Goal: Task Accomplishment & Management: Complete application form

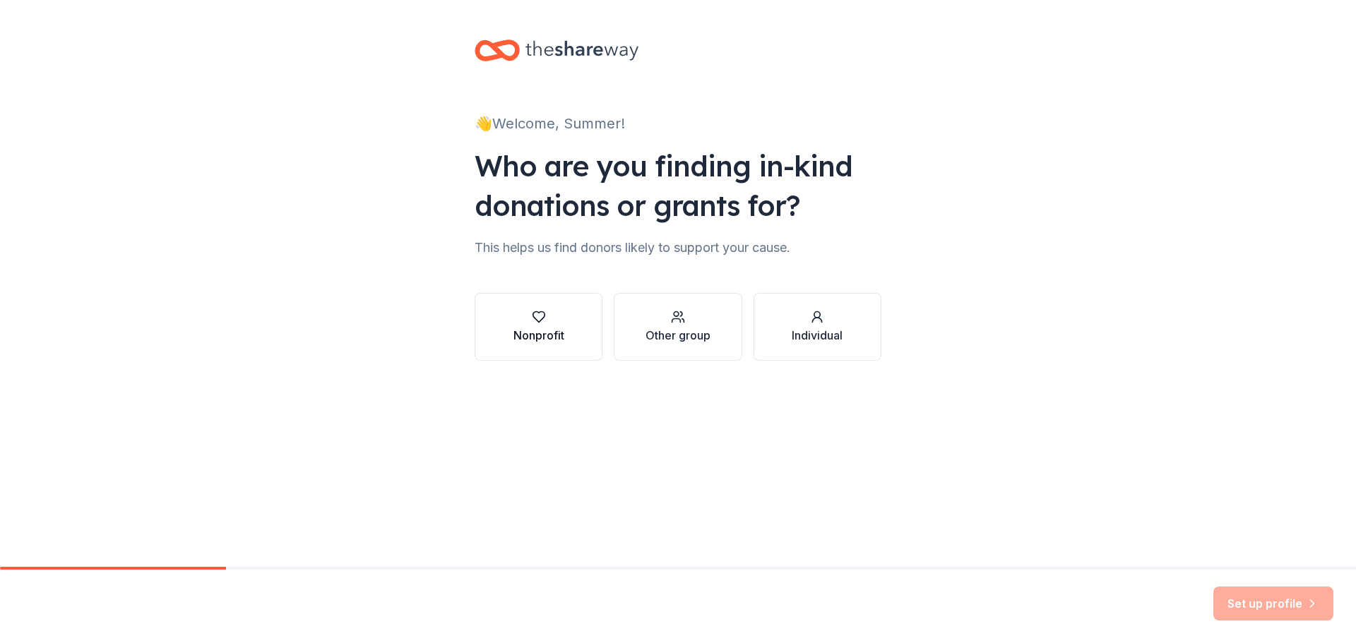
click at [555, 331] on div "Nonprofit" at bounding box center [538, 335] width 51 height 17
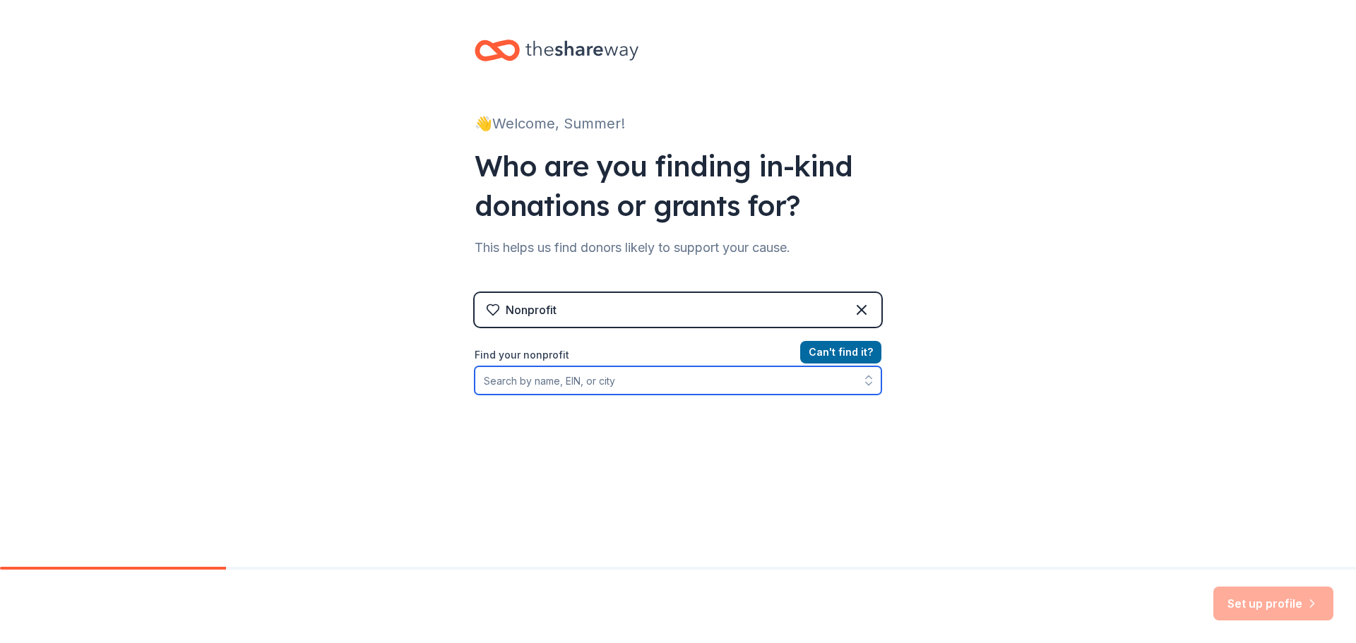
click at [670, 394] on input "Find your nonprofit" at bounding box center [678, 381] width 407 height 28
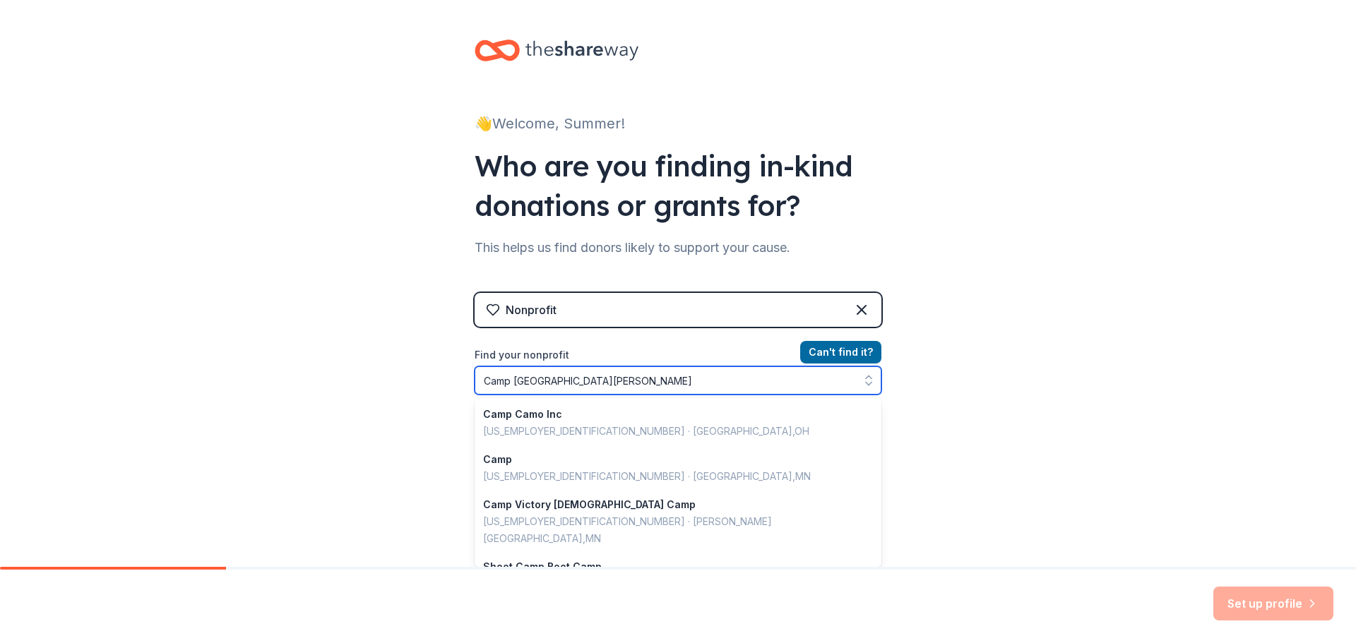
type input "Camp Rio Blanco"
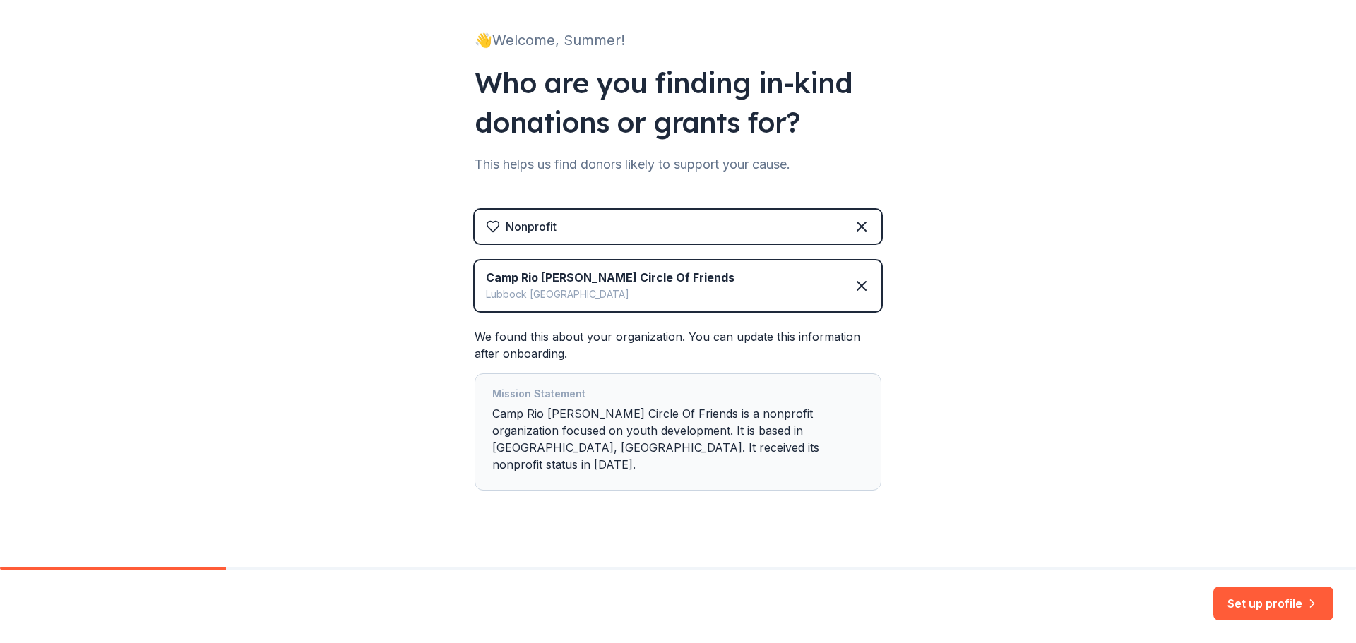
scroll to position [86, 0]
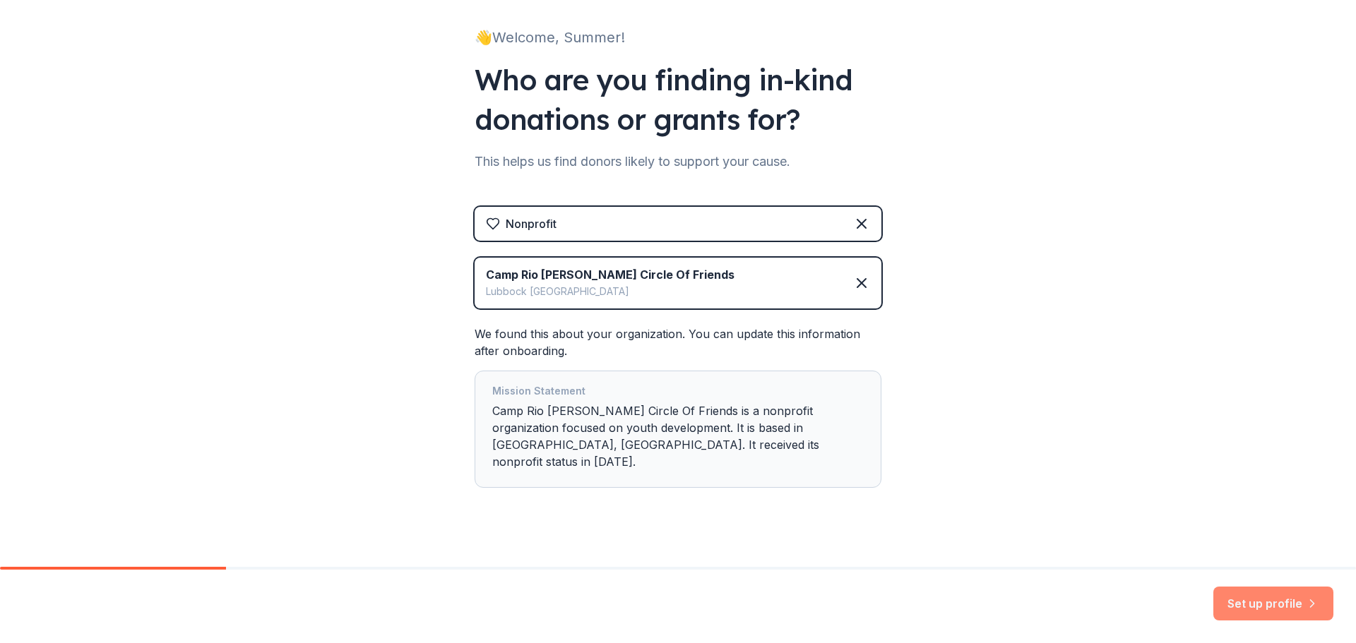
click at [1233, 596] on button "Set up profile" at bounding box center [1273, 604] width 120 height 34
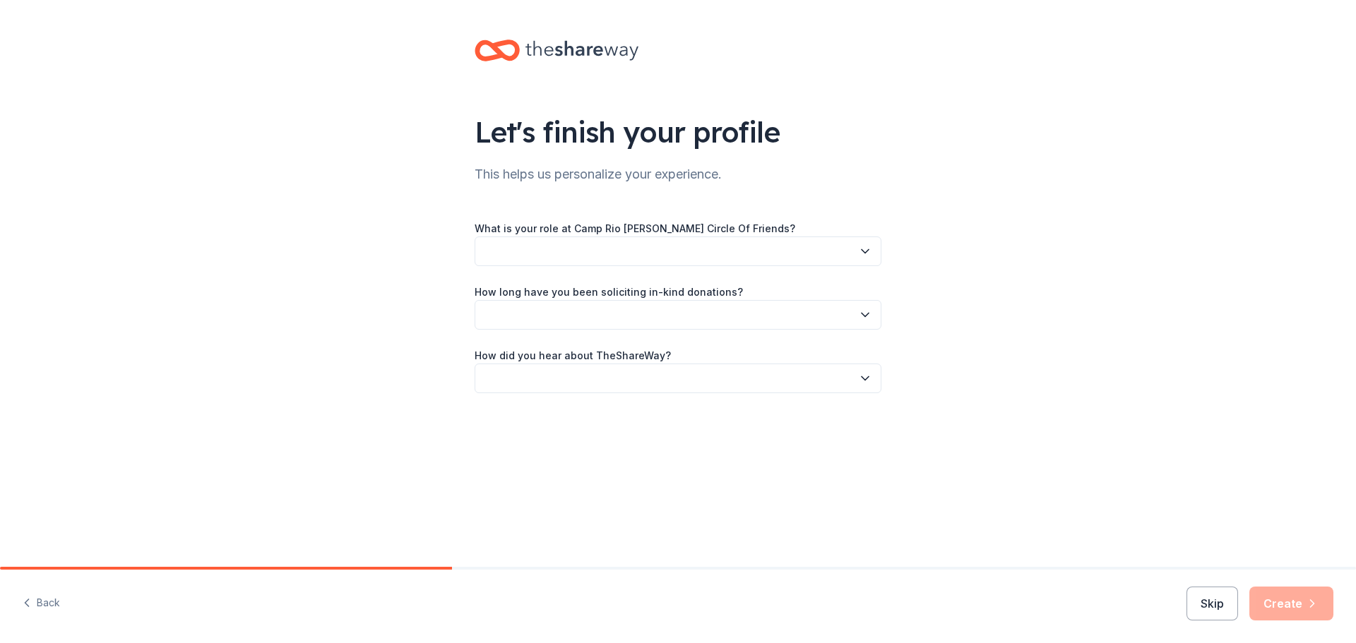
click at [724, 262] on button "button" at bounding box center [678, 252] width 407 height 30
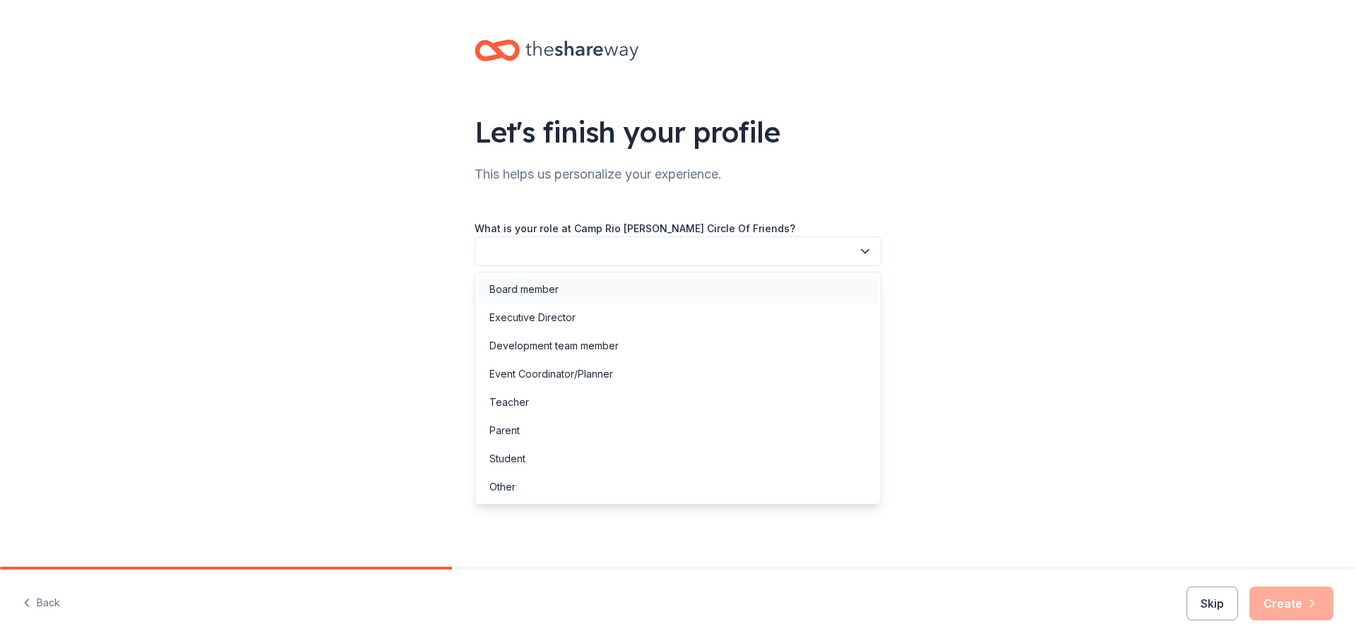
click at [691, 284] on div "Board member" at bounding box center [678, 289] width 400 height 28
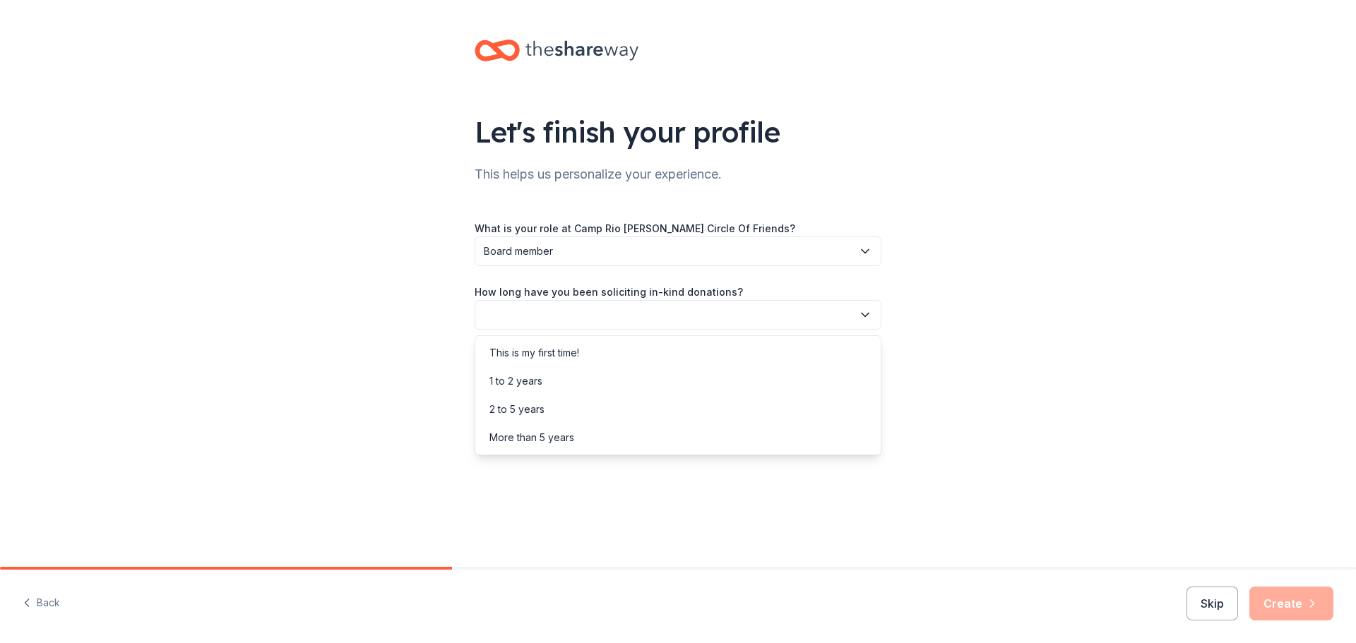
click at [690, 311] on button "button" at bounding box center [678, 315] width 407 height 30
click at [624, 406] on div "2 to 5 years" at bounding box center [678, 410] width 400 height 28
click at [649, 374] on button "button" at bounding box center [678, 379] width 407 height 30
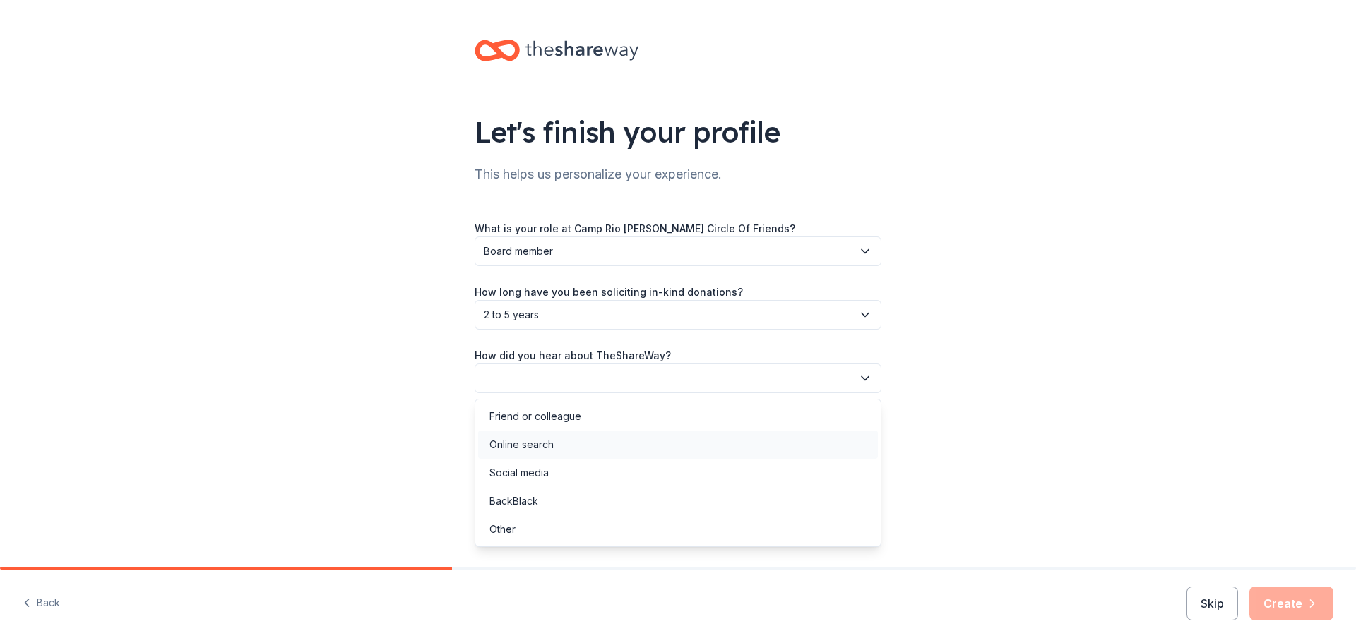
click at [608, 446] on div "Online search" at bounding box center [678, 445] width 400 height 28
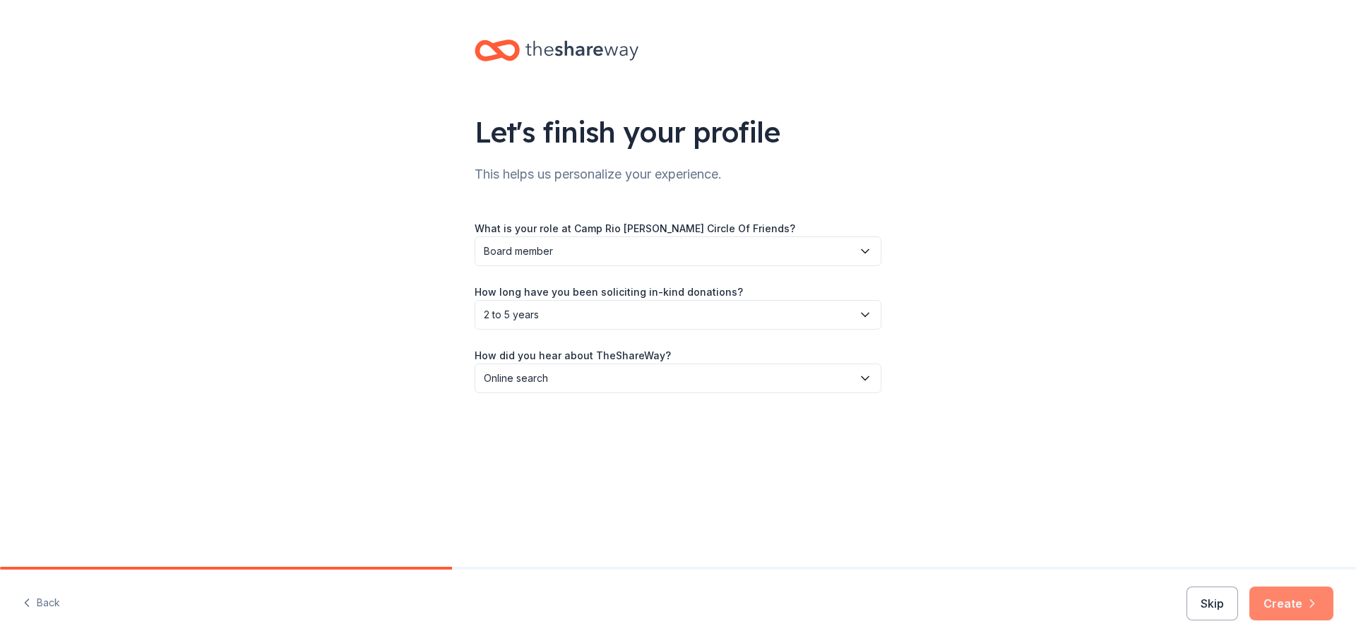
click at [1296, 594] on button "Create" at bounding box center [1291, 604] width 84 height 34
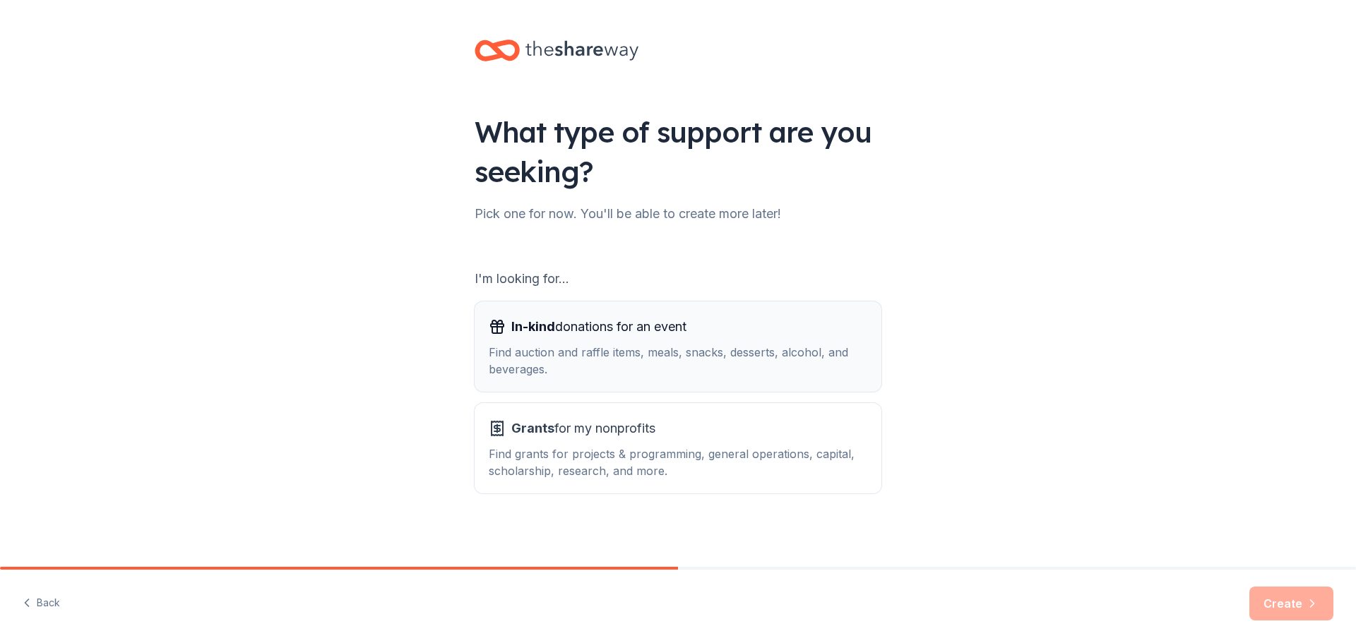
scroll to position [3, 0]
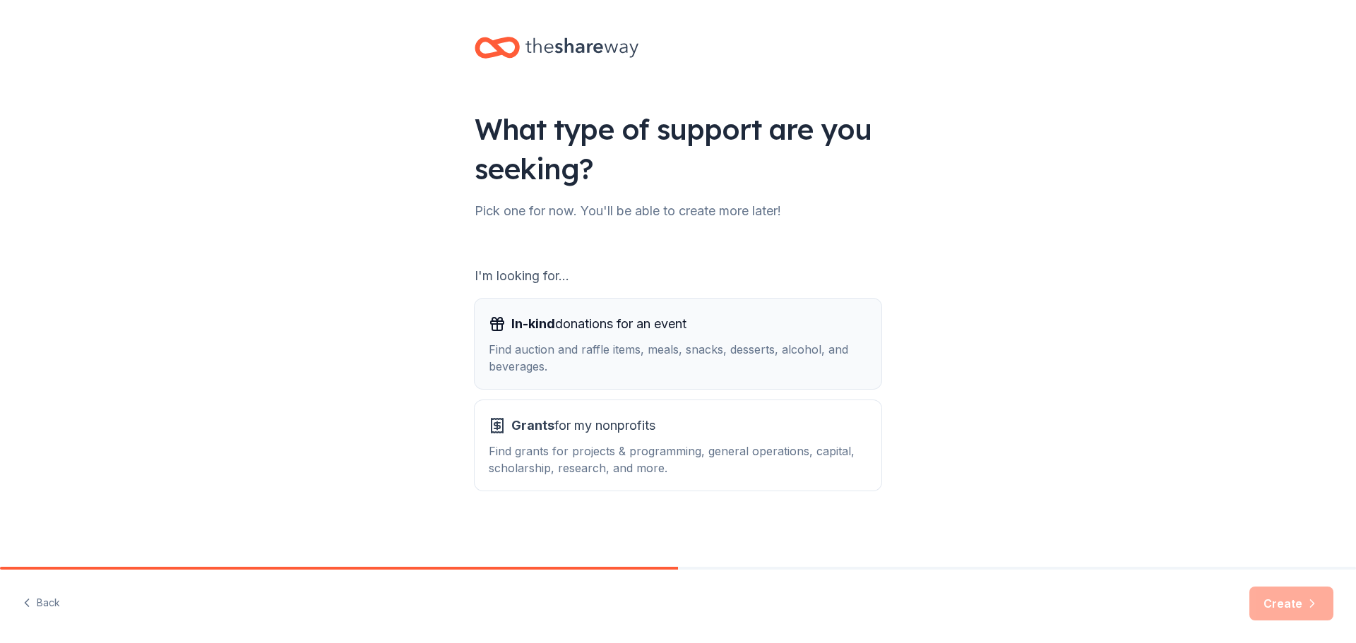
click at [590, 342] on div "Find auction and raffle items, meals, snacks, desserts, alcohol, and beverages." at bounding box center [678, 358] width 379 height 34
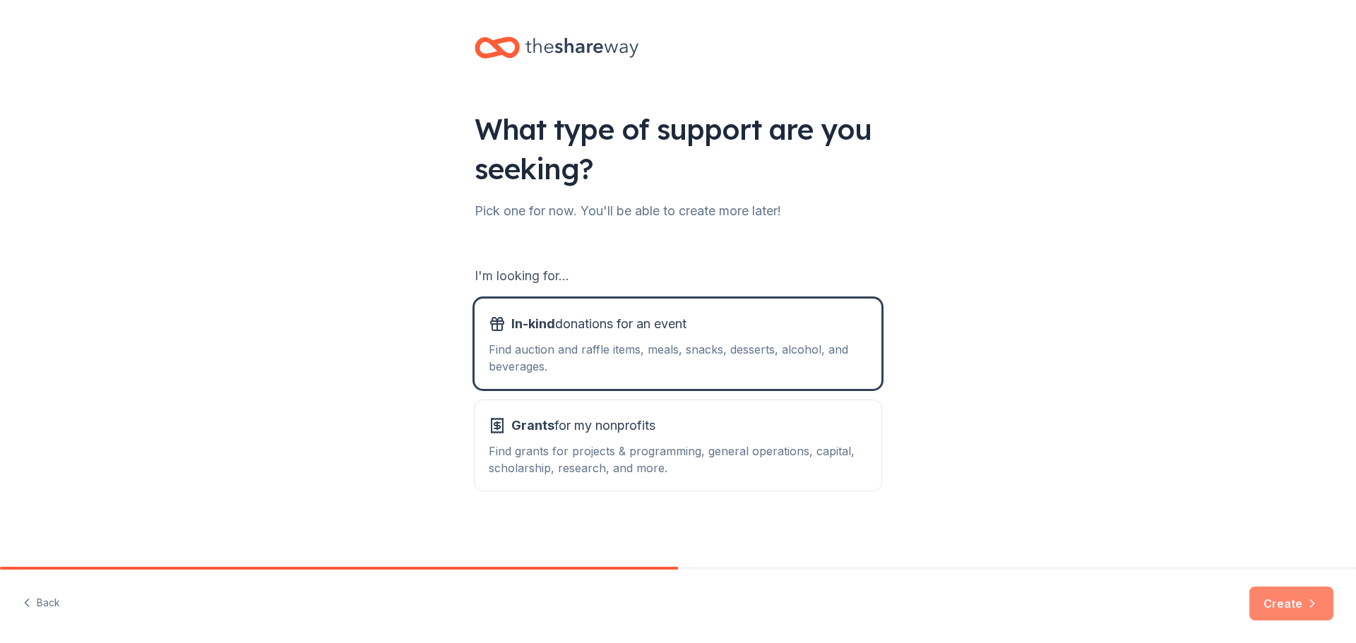
click at [1295, 600] on button "Create" at bounding box center [1291, 604] width 84 height 34
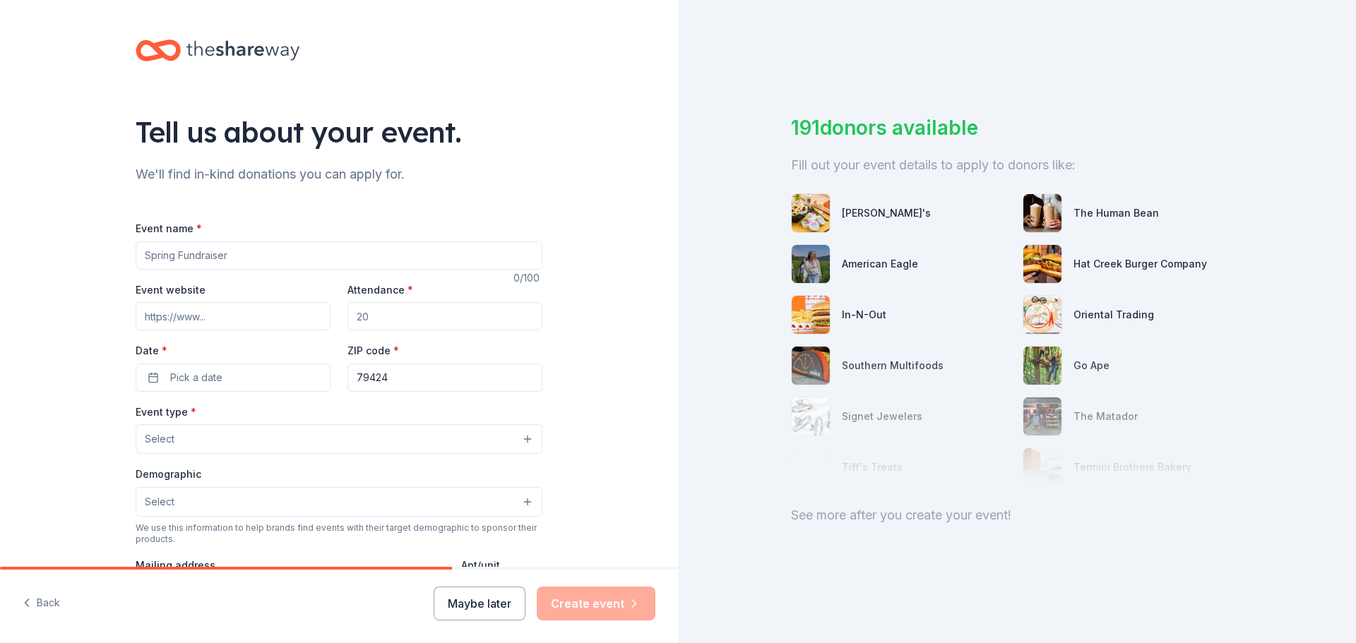
click at [228, 258] on input "Event name *" at bounding box center [339, 256] width 407 height 28
drag, startPoint x: 244, startPoint y: 256, endPoint x: 93, endPoint y: 227, distance: 153.8
click at [94, 228] on div "Tell us about your event. We'll find in-kind donations you can apply for. Event…" at bounding box center [339, 470] width 678 height 940
type input "Flannel and Firelight"
paste input "https://www.crbcircleoffriends.org/copy-of-flannel-firelight"
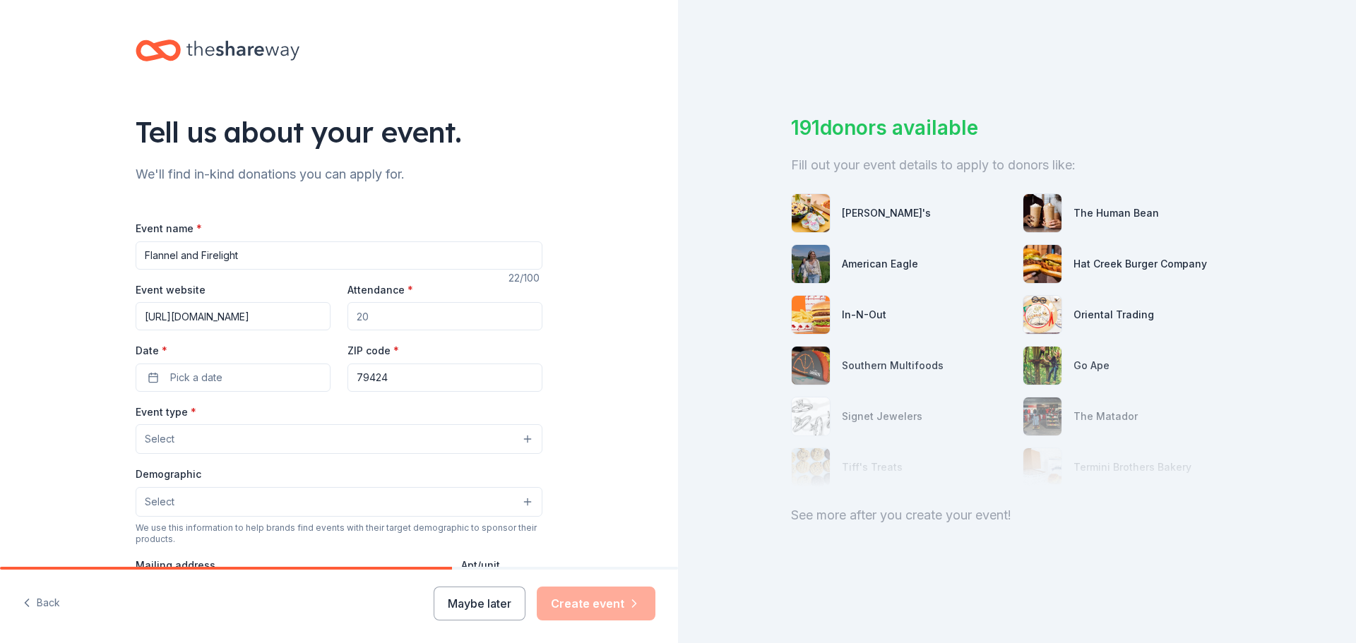
scroll to position [0, 100]
type input "https://www.crbcircleoffriends.org/copy-of-flannel-firelight"
click at [383, 324] on input "Attendance *" at bounding box center [444, 316] width 195 height 28
type input "100"
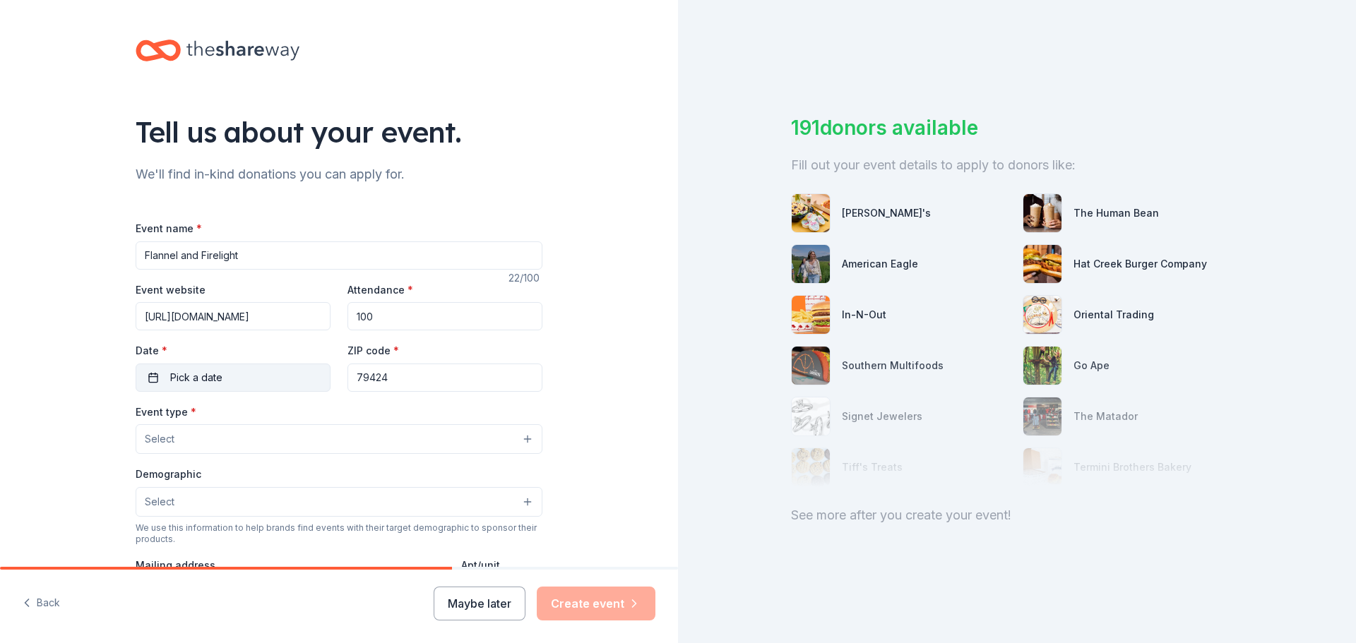
click at [269, 381] on button "Pick a date" at bounding box center [233, 378] width 195 height 28
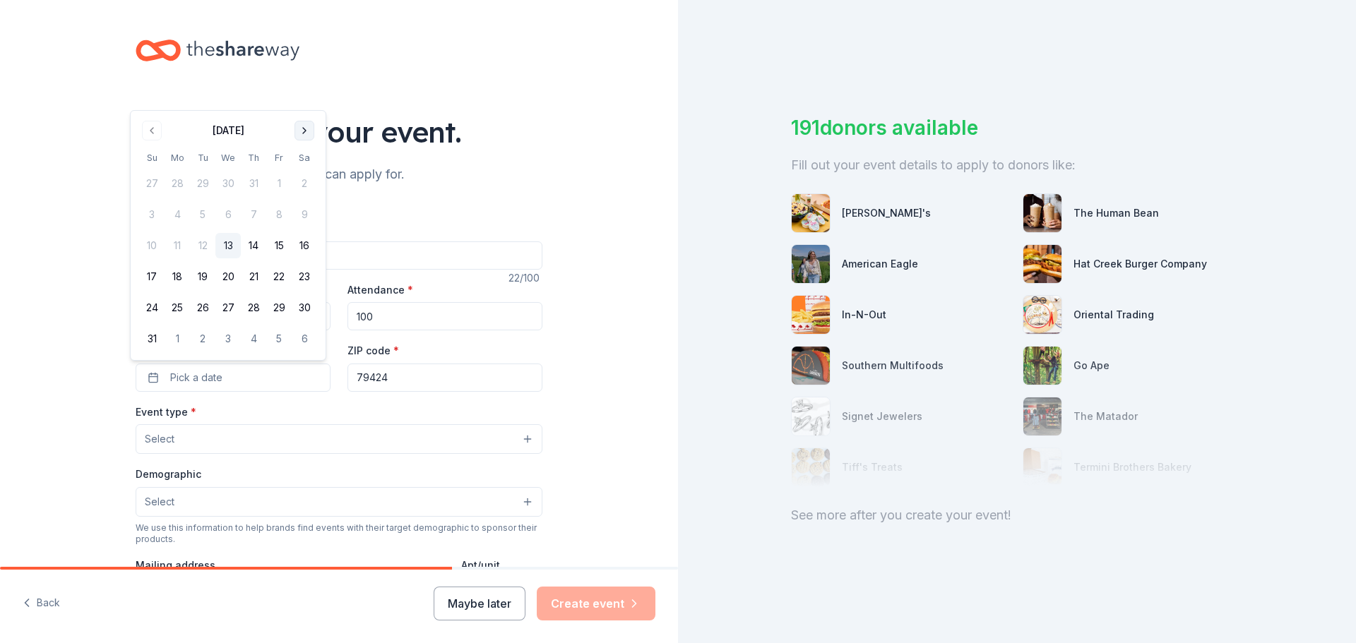
click at [300, 132] on button "Go to next month" at bounding box center [305, 131] width 20 height 20
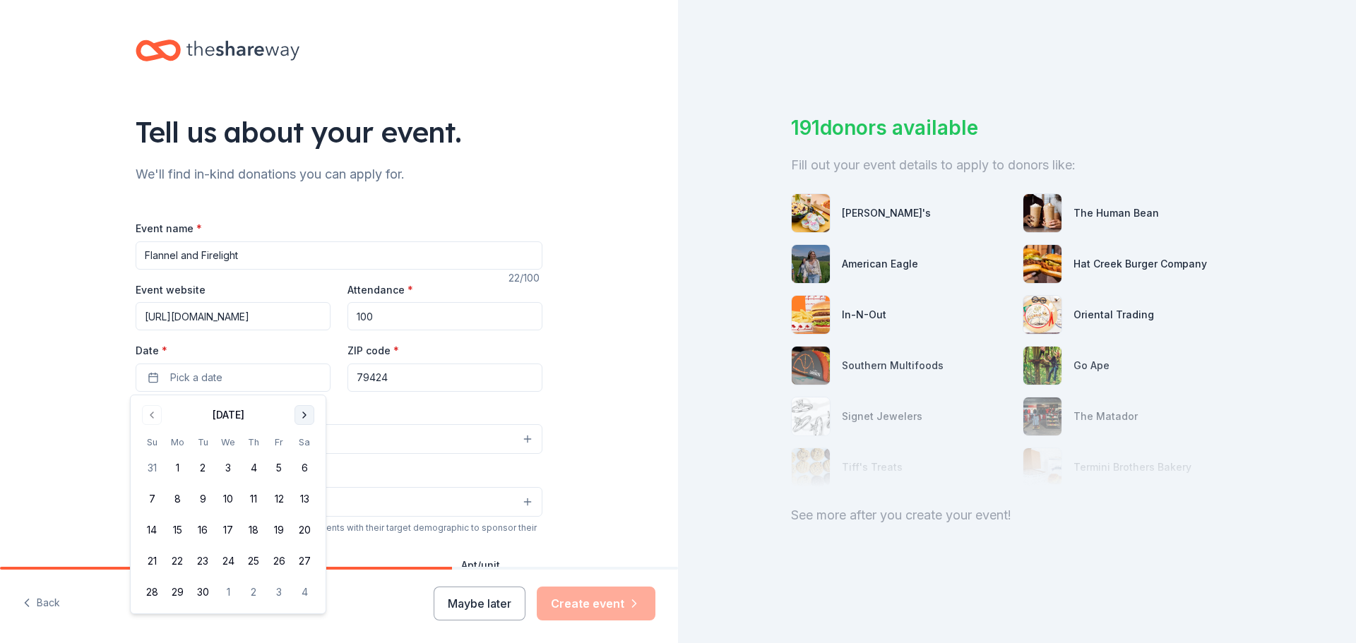
click at [299, 416] on button "Go to next month" at bounding box center [305, 415] width 20 height 20
click at [303, 416] on button "Go to next month" at bounding box center [305, 415] width 20 height 20
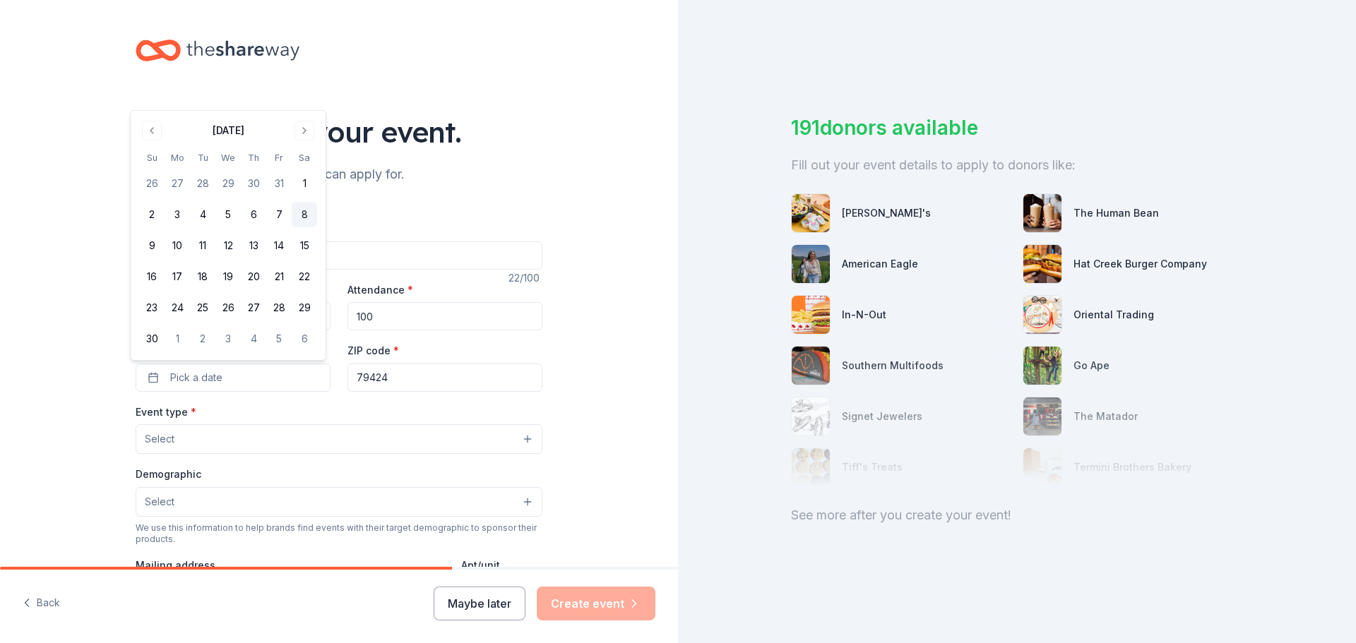
click at [304, 218] on button "8" at bounding box center [304, 214] width 25 height 25
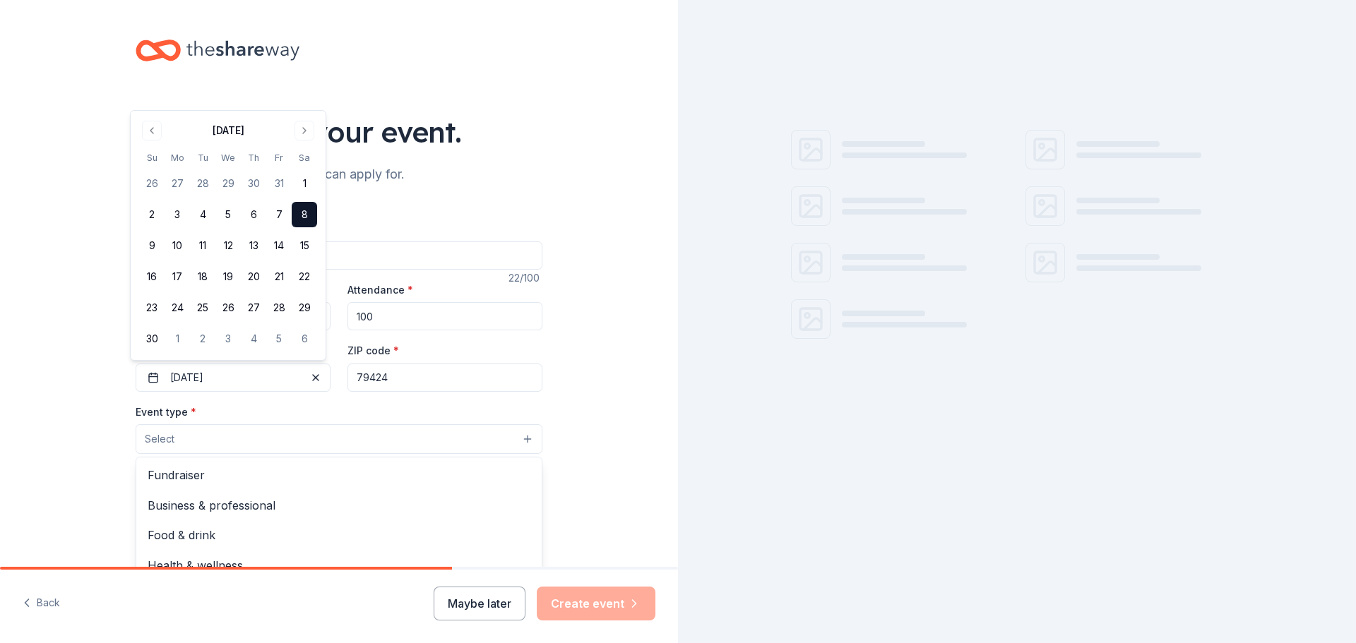
click at [248, 441] on button "Select" at bounding box center [339, 439] width 407 height 30
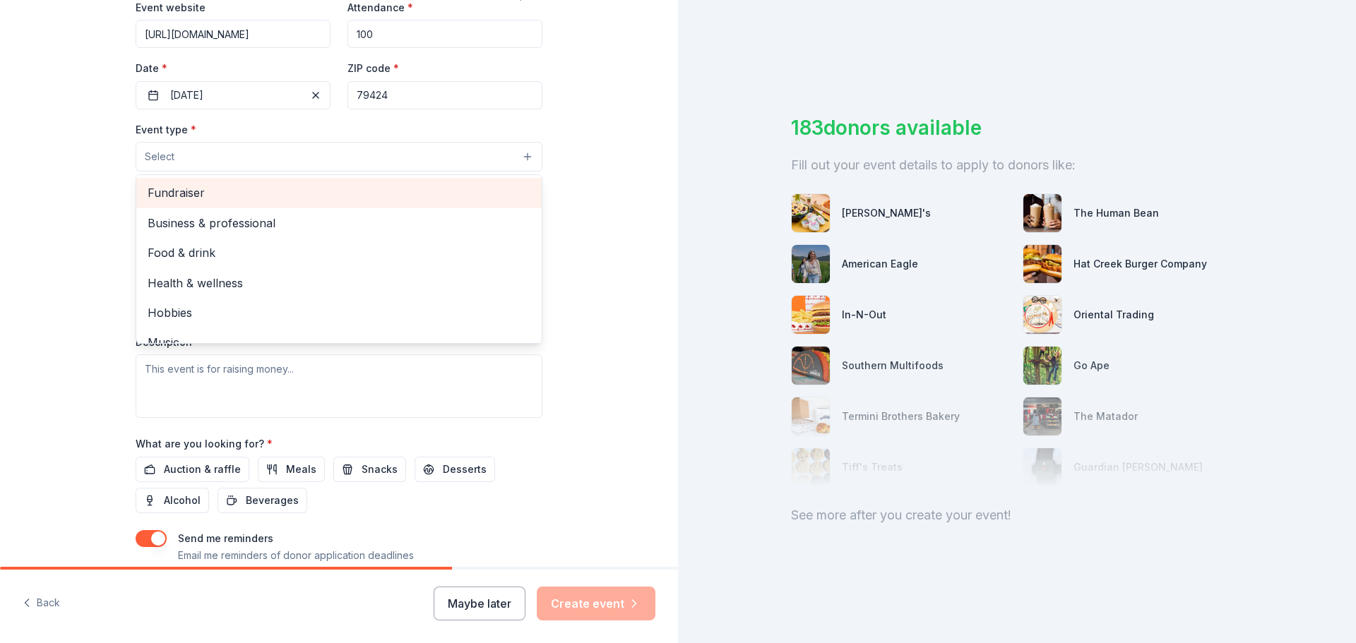
click at [275, 196] on span "Fundraiser" at bounding box center [339, 193] width 383 height 18
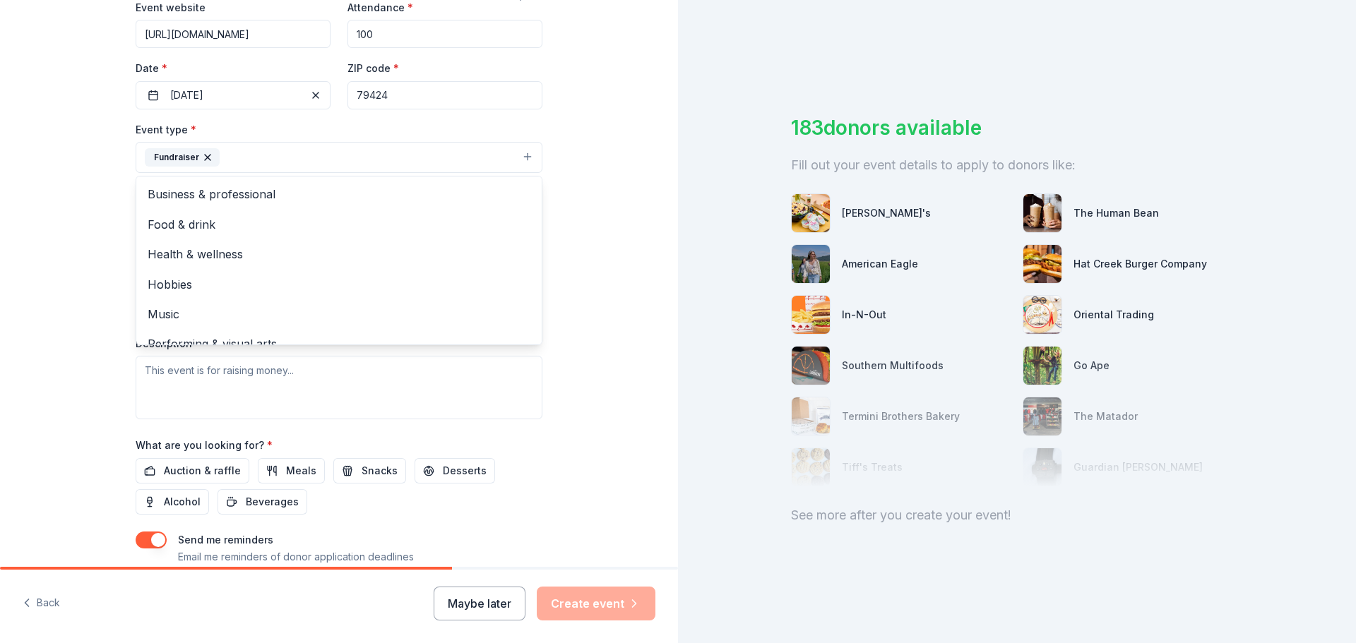
click at [54, 237] on div "Tell us about your event. We'll find in-kind donations you can apply for. Event…" at bounding box center [339, 187] width 678 height 941
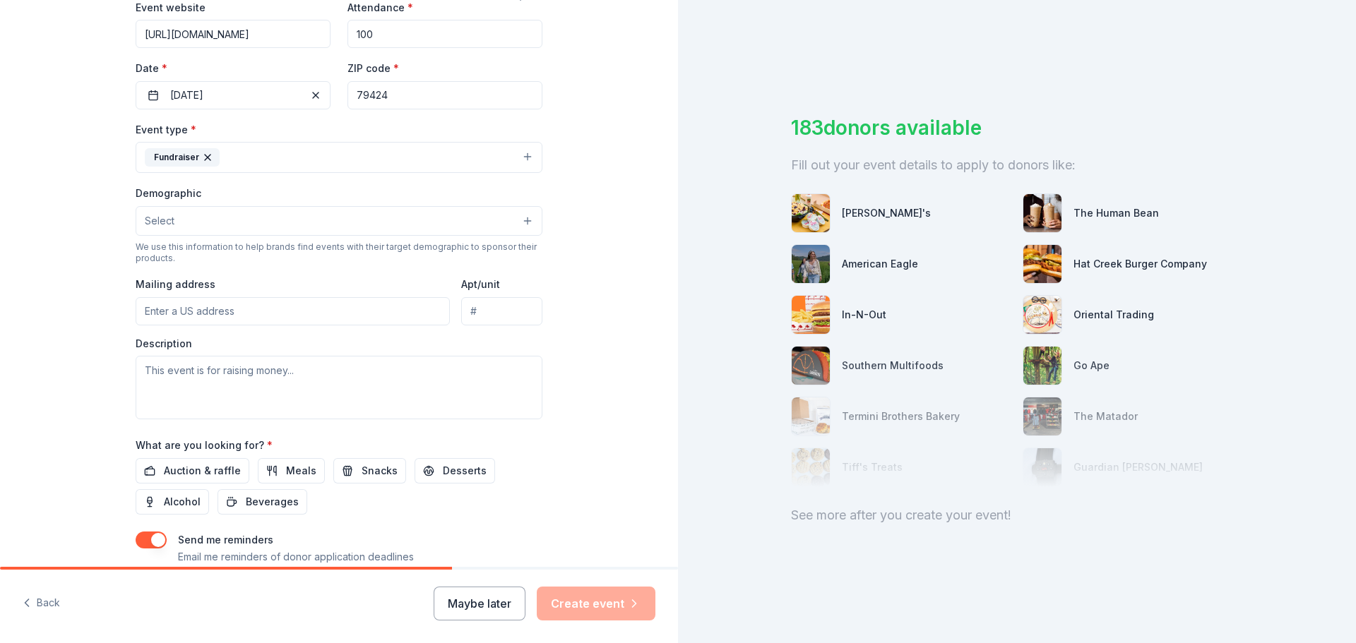
click at [232, 218] on button "Select" at bounding box center [339, 221] width 407 height 30
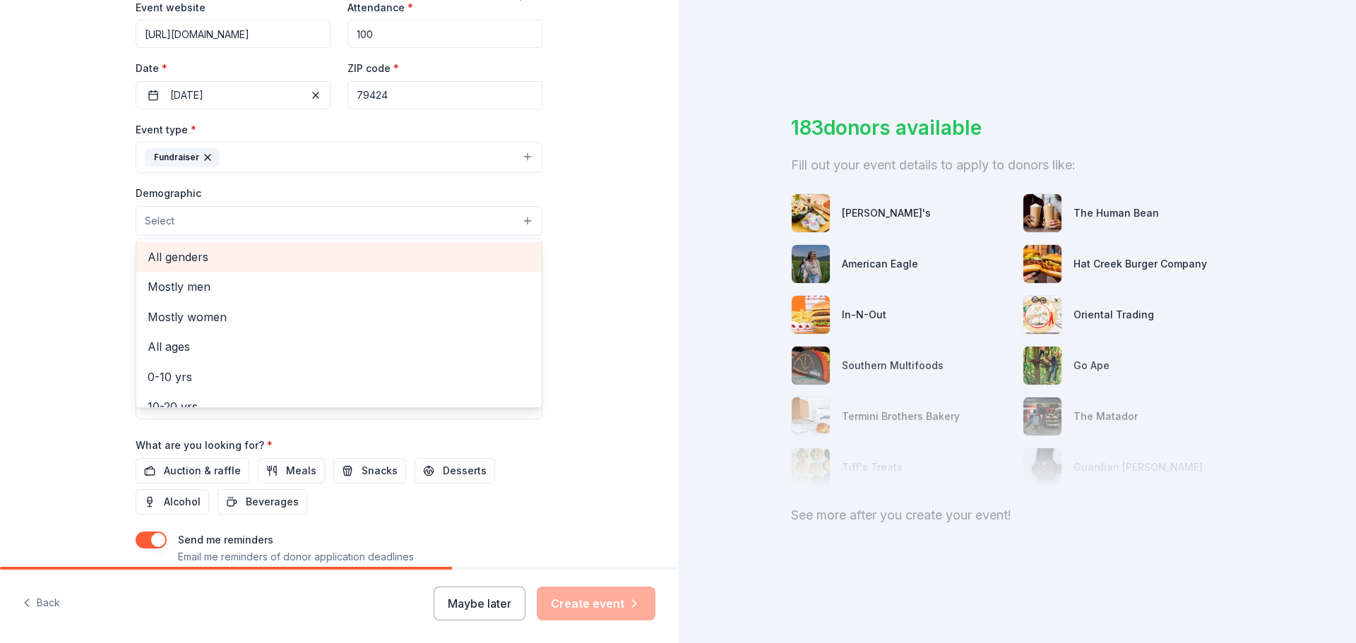
click at [266, 256] on span "All genders" at bounding box center [339, 257] width 383 height 18
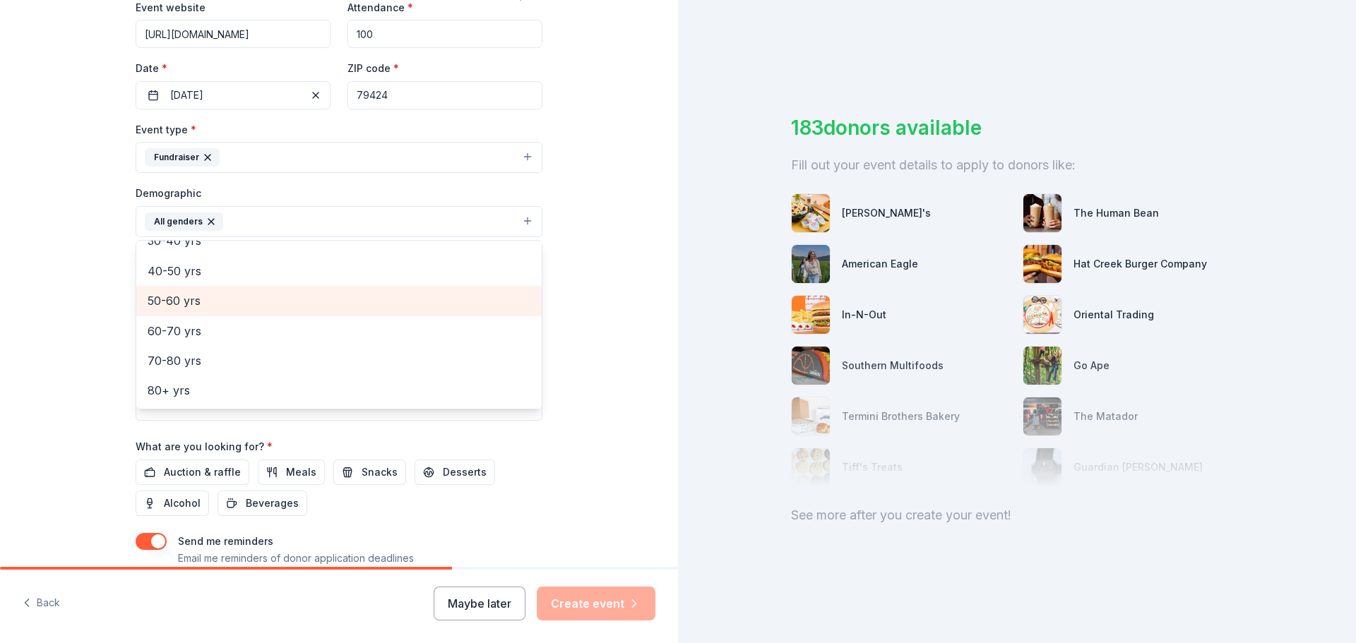
scroll to position [126, 0]
click at [240, 316] on span "30-40 yrs" at bounding box center [339, 311] width 383 height 18
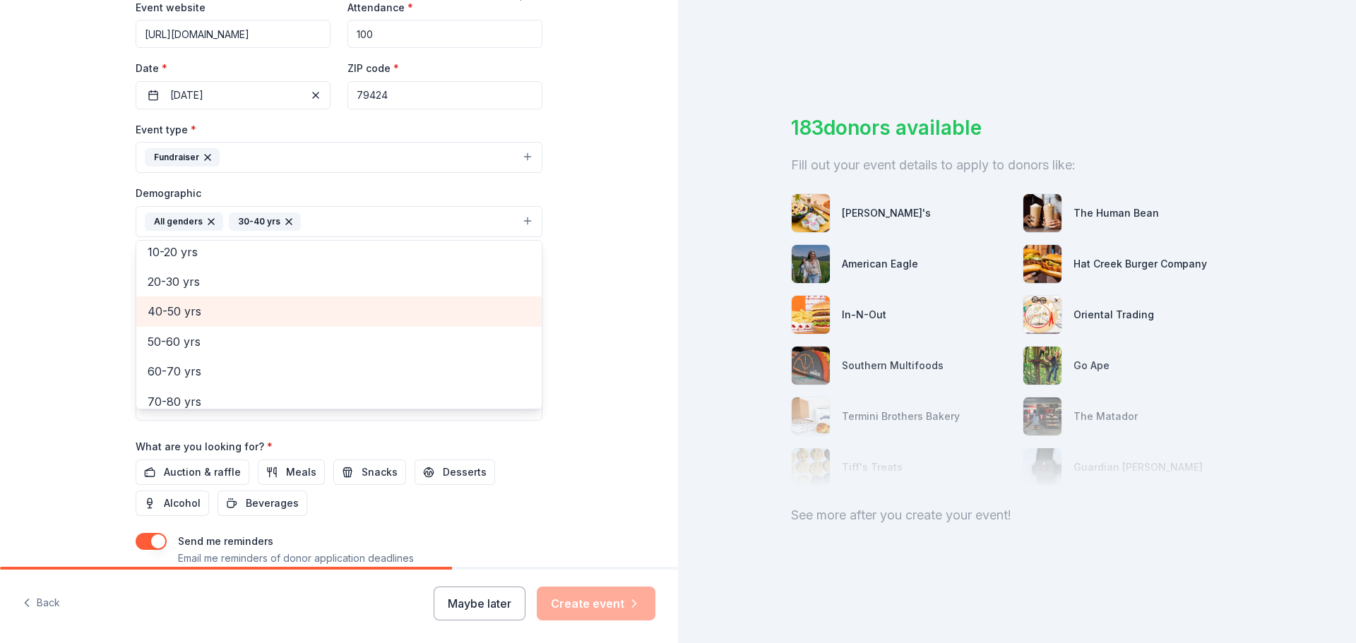
click at [238, 321] on div "40-50 yrs" at bounding box center [338, 312] width 405 height 30
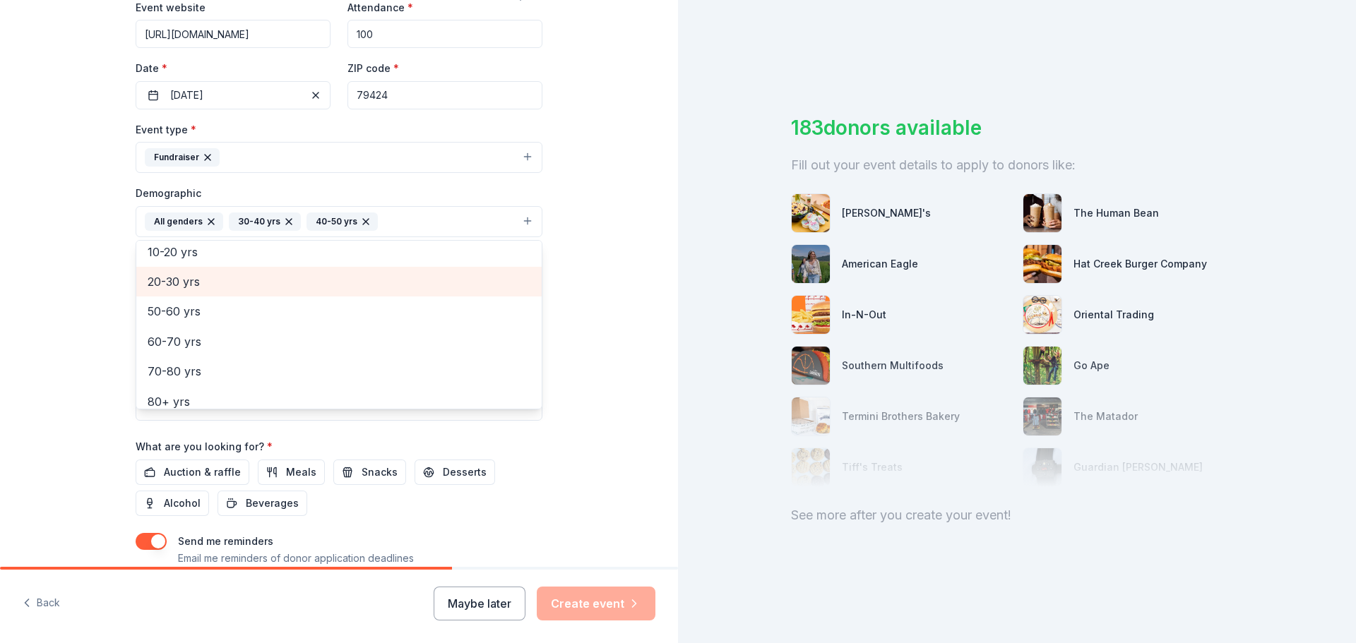
click at [241, 288] on span "20-30 yrs" at bounding box center [339, 282] width 383 height 18
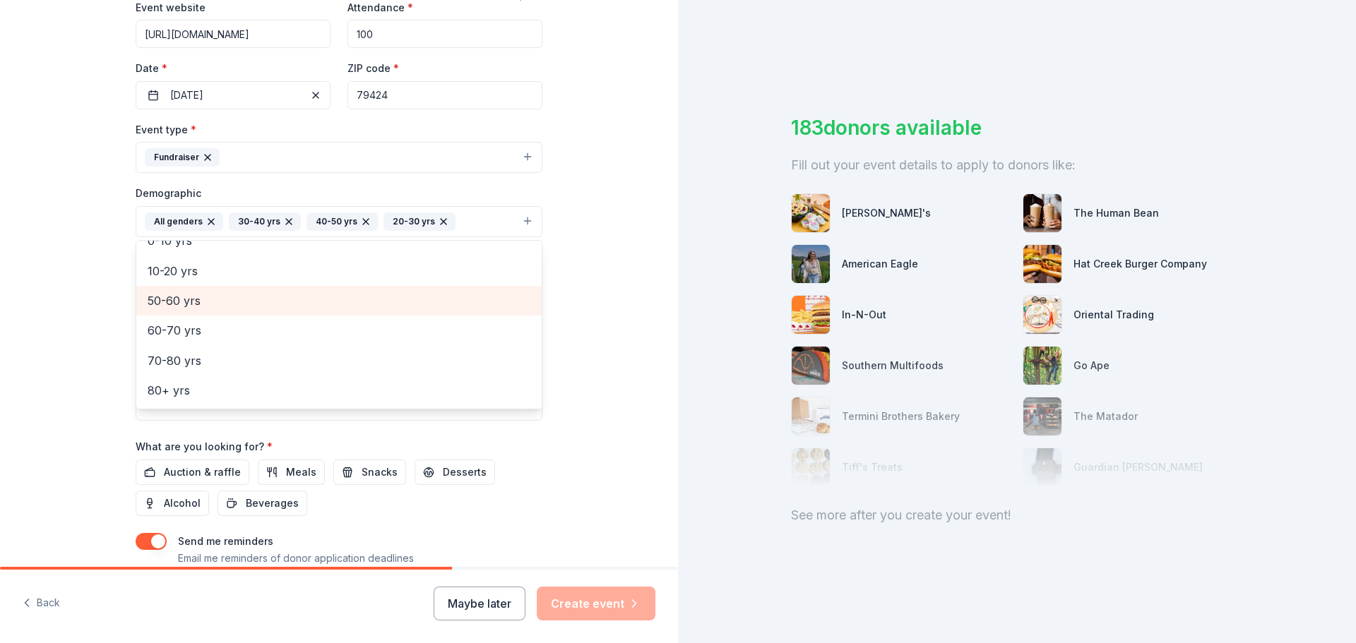
scroll to position [107, 0]
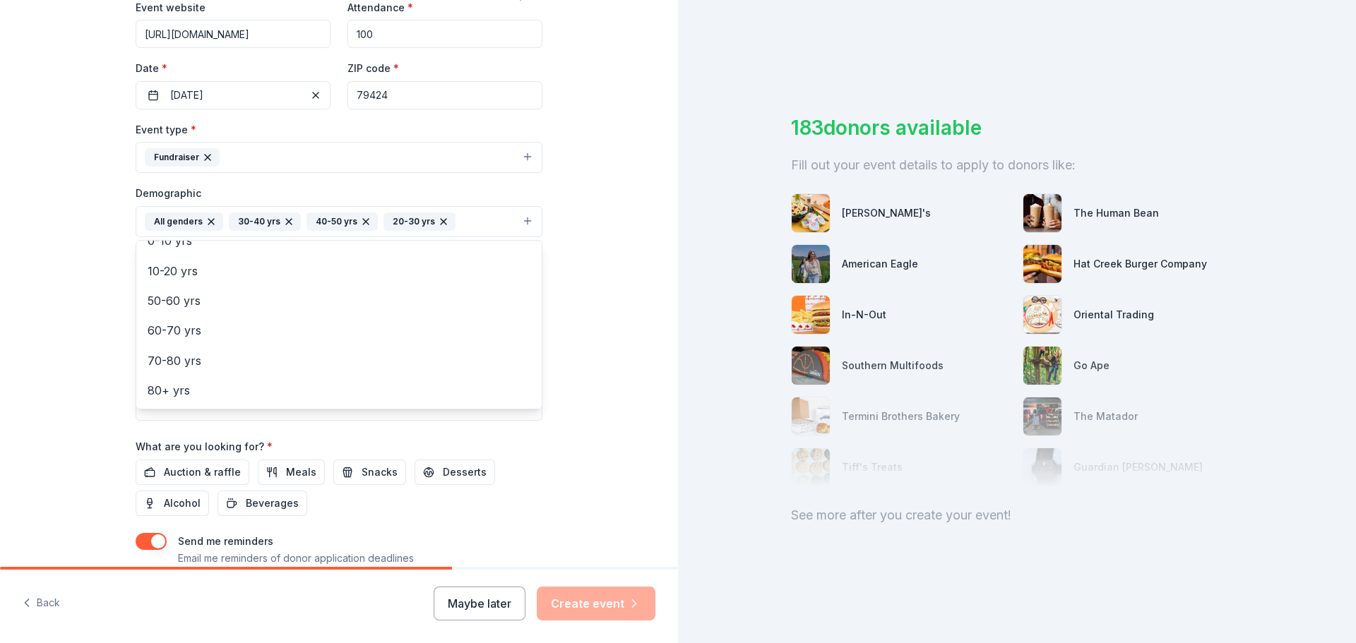
click at [93, 308] on div "Tell us about your event. We'll find in-kind donations you can apply for. Event…" at bounding box center [339, 188] width 678 height 943
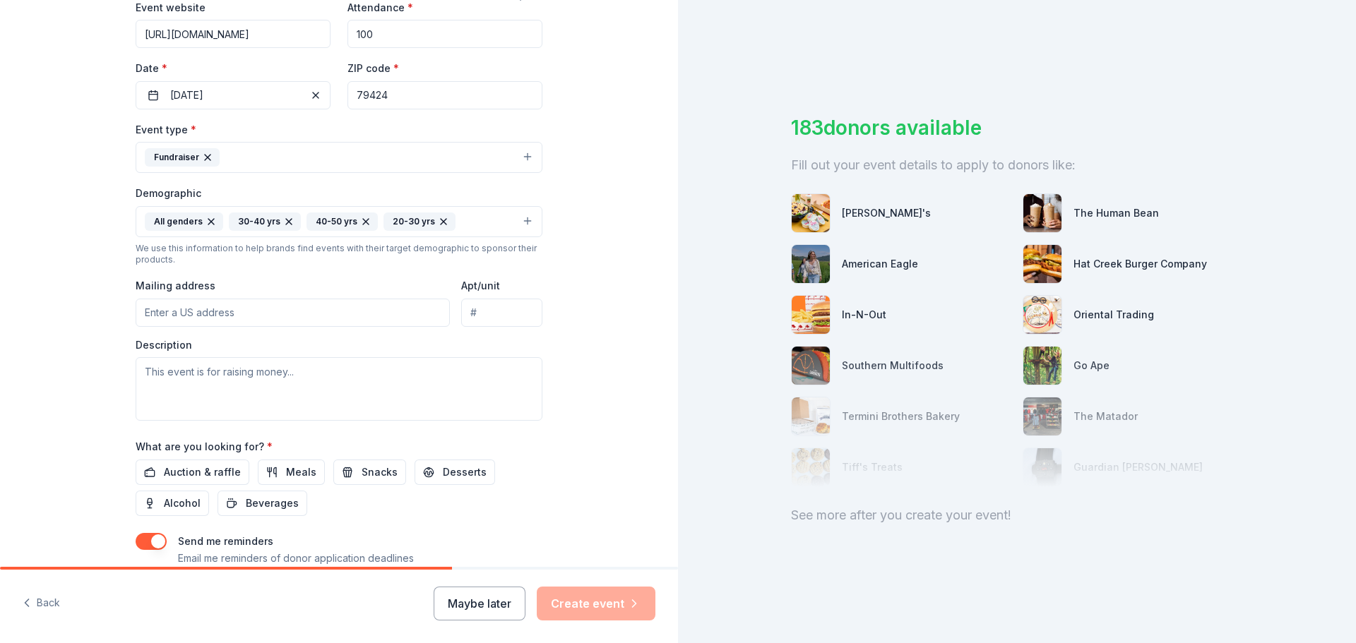
click at [227, 321] on input "Mailing address" at bounding box center [293, 313] width 314 height 28
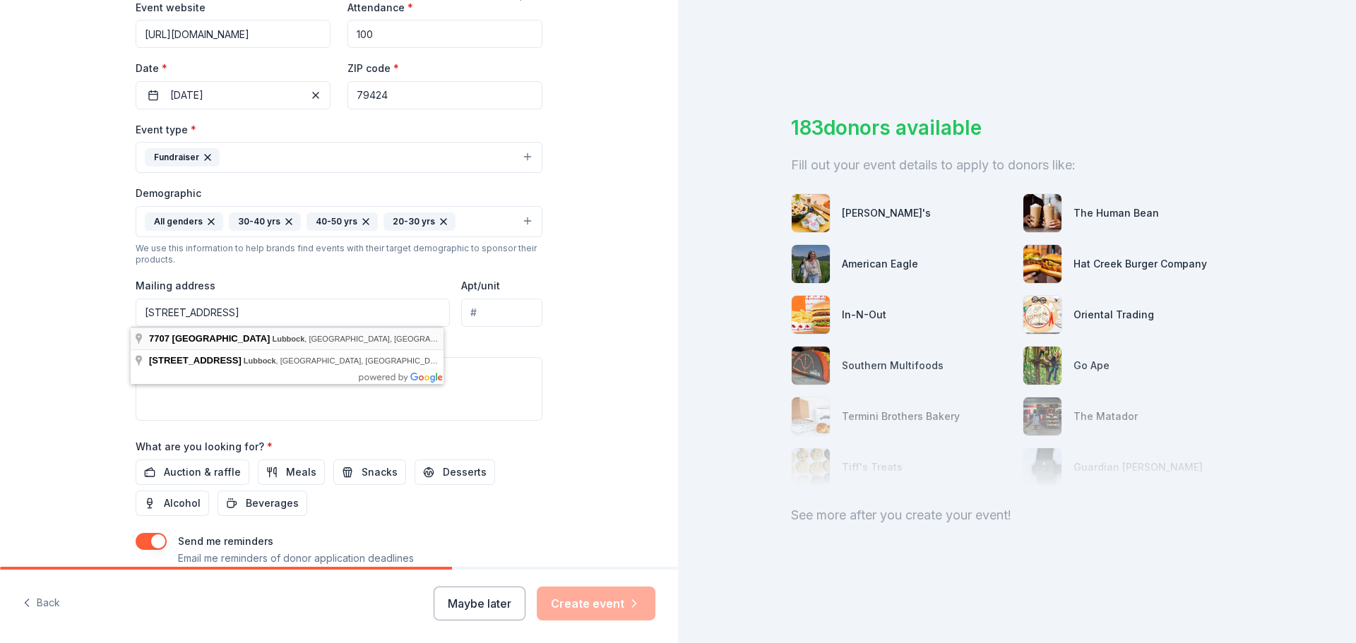
type input "7707 Louisville Avenue, Lubbock, TX, 79423"
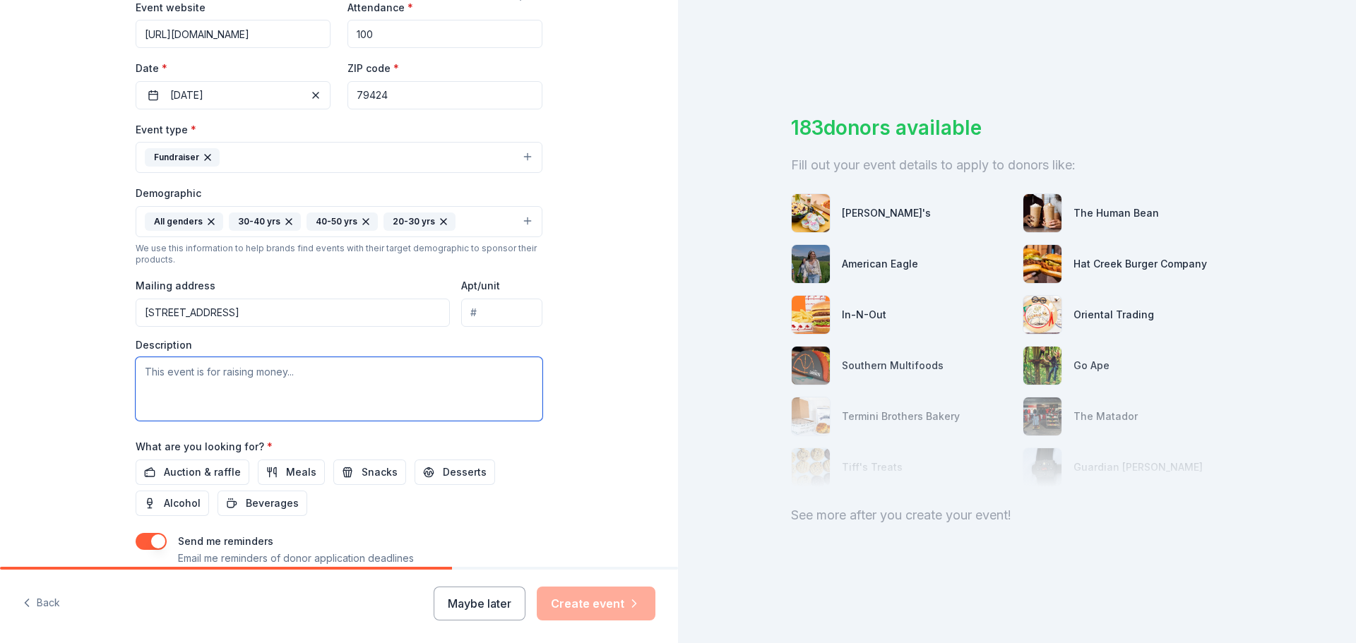
click at [237, 375] on textarea at bounding box center [339, 389] width 407 height 64
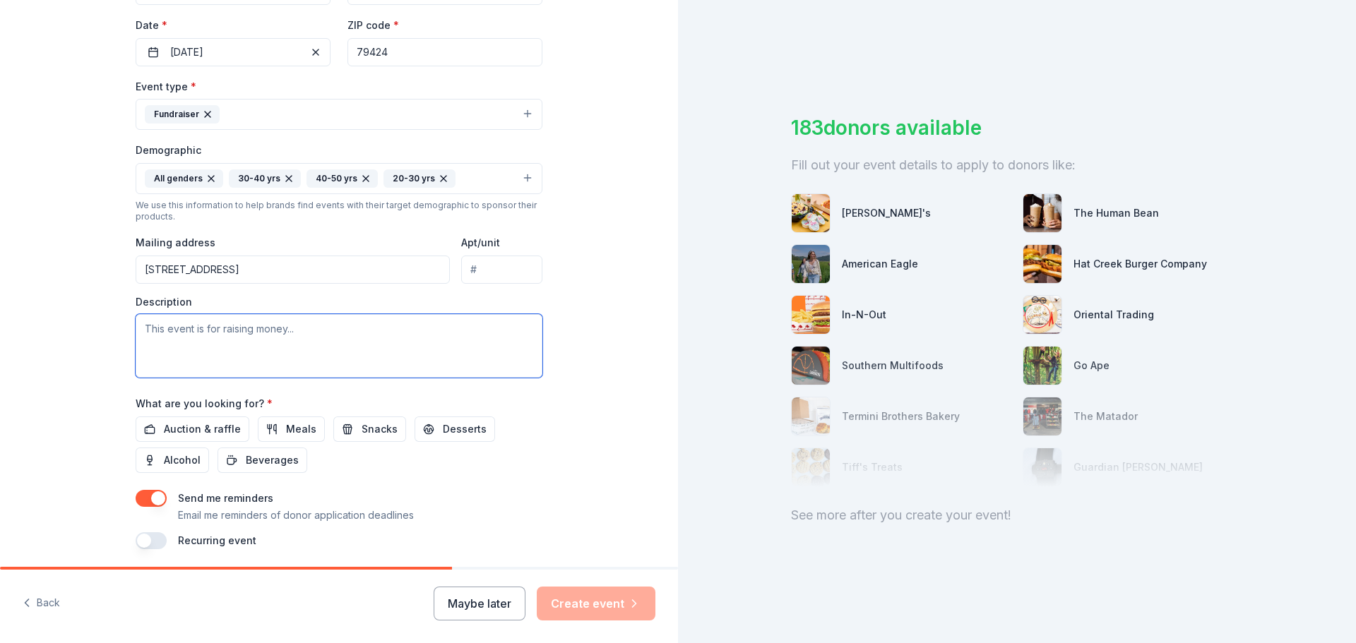
scroll to position [376, 0]
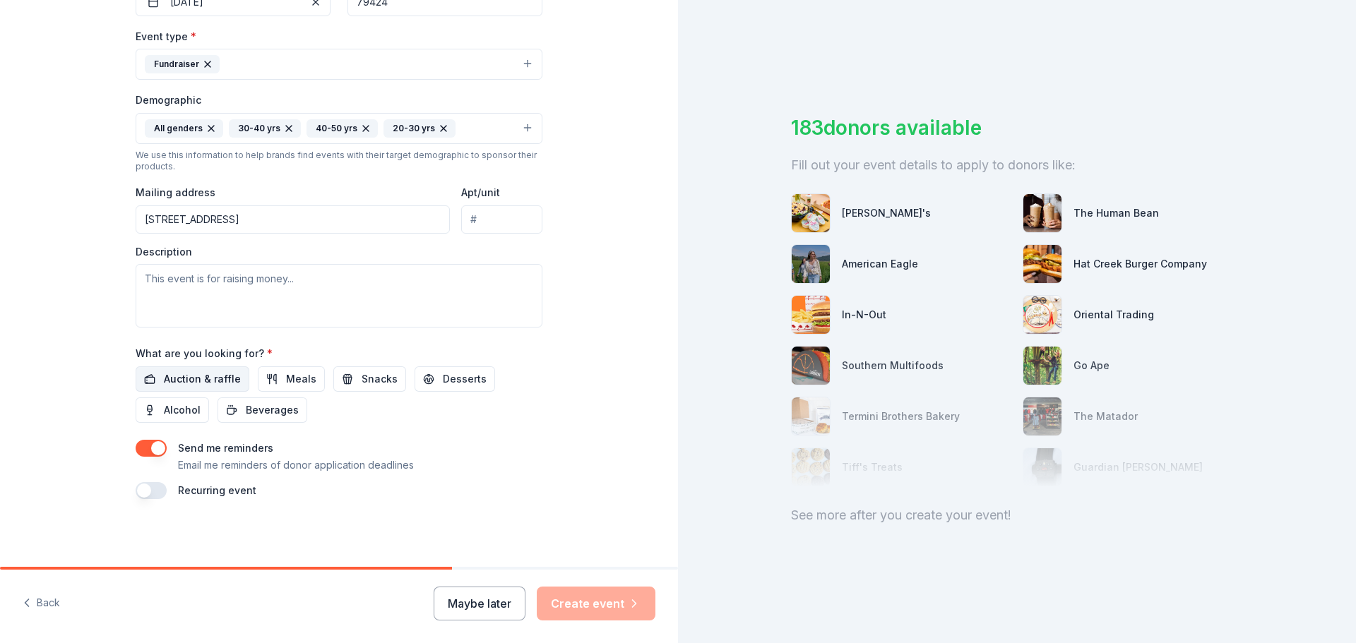
click at [206, 386] on span "Auction & raffle" at bounding box center [202, 379] width 77 height 17
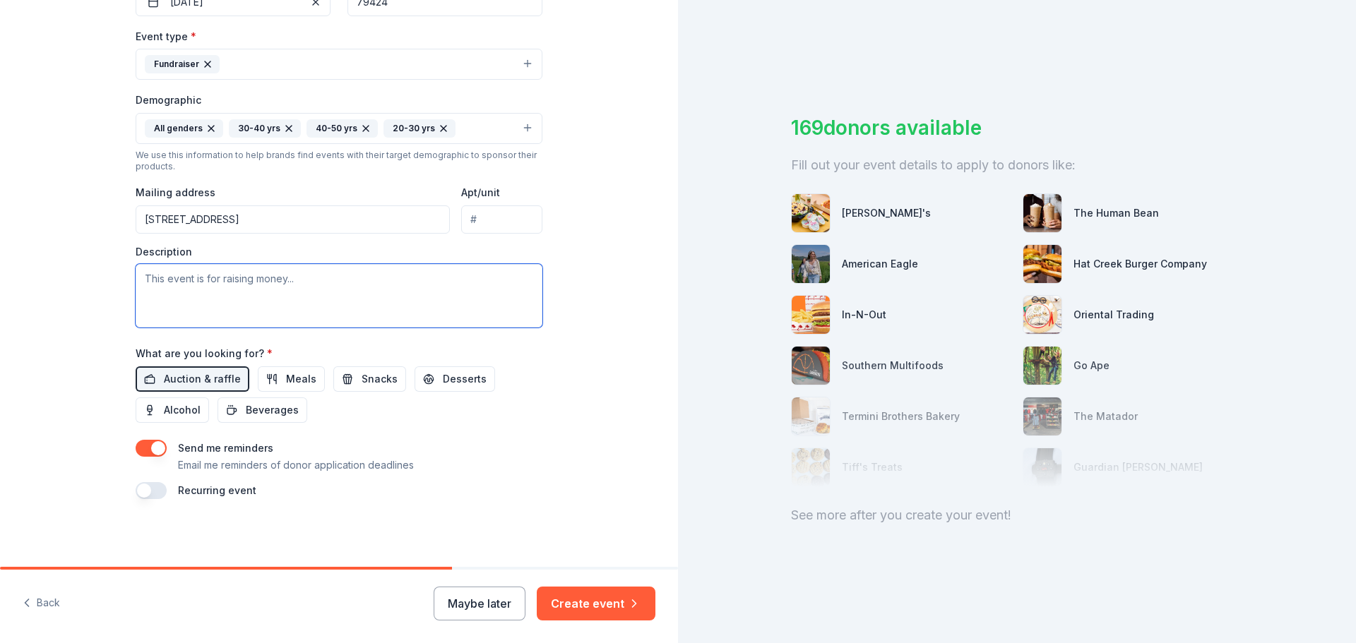
click at [245, 290] on textarea at bounding box center [339, 296] width 407 height 64
paste textarea "Flannel and Firelight: An Evening for Camp Rio Blanco Under the wide-open West …"
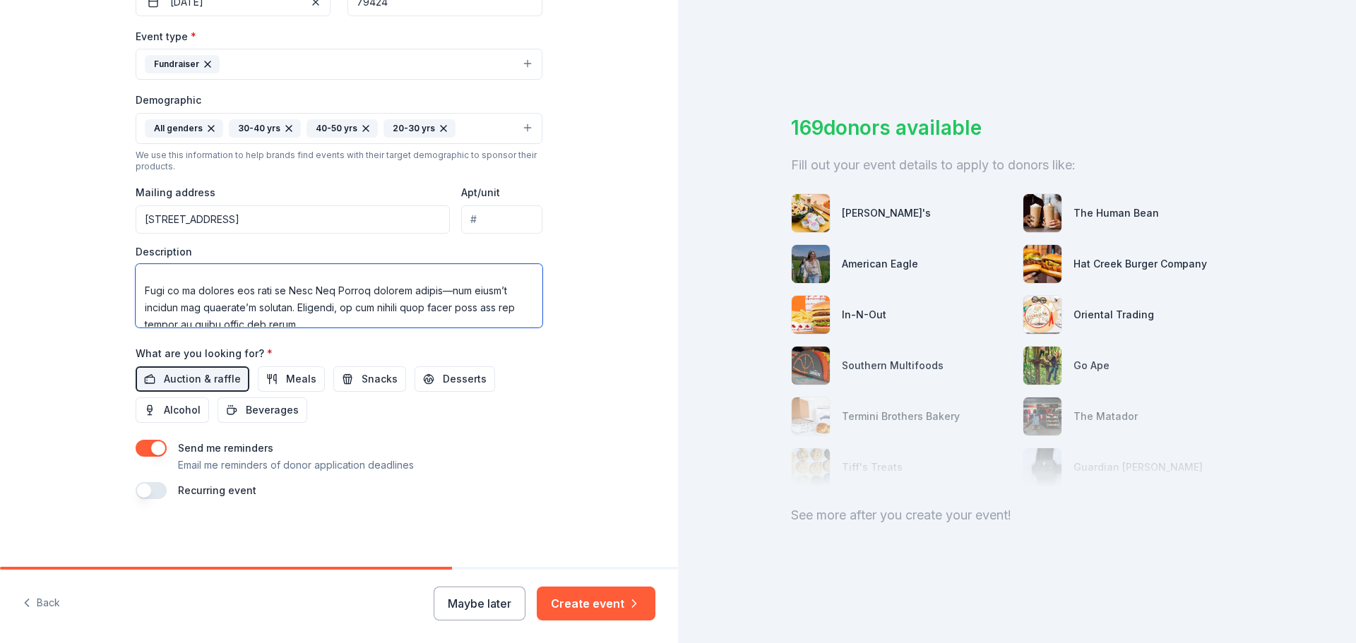
scroll to position [458, 0]
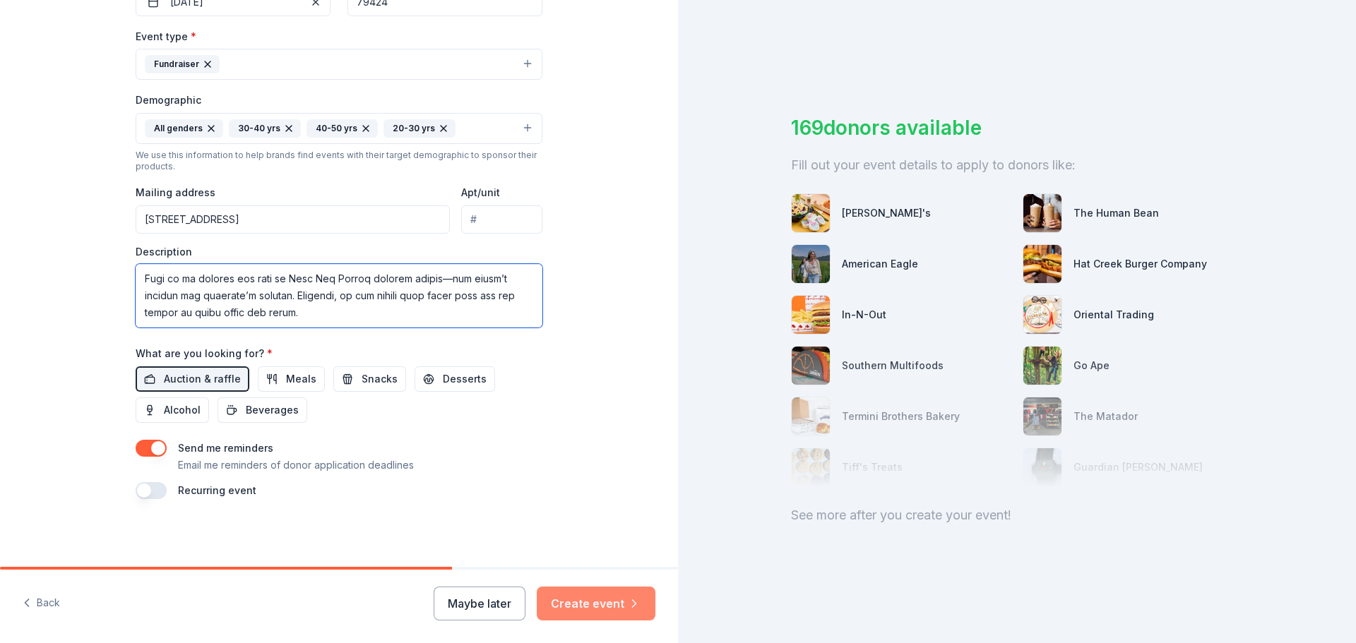
type textarea "Flannel and Firelight: An Evening for Camp Rio Blanco Under the wide-open West …"
click at [606, 592] on button "Create event" at bounding box center [596, 604] width 119 height 34
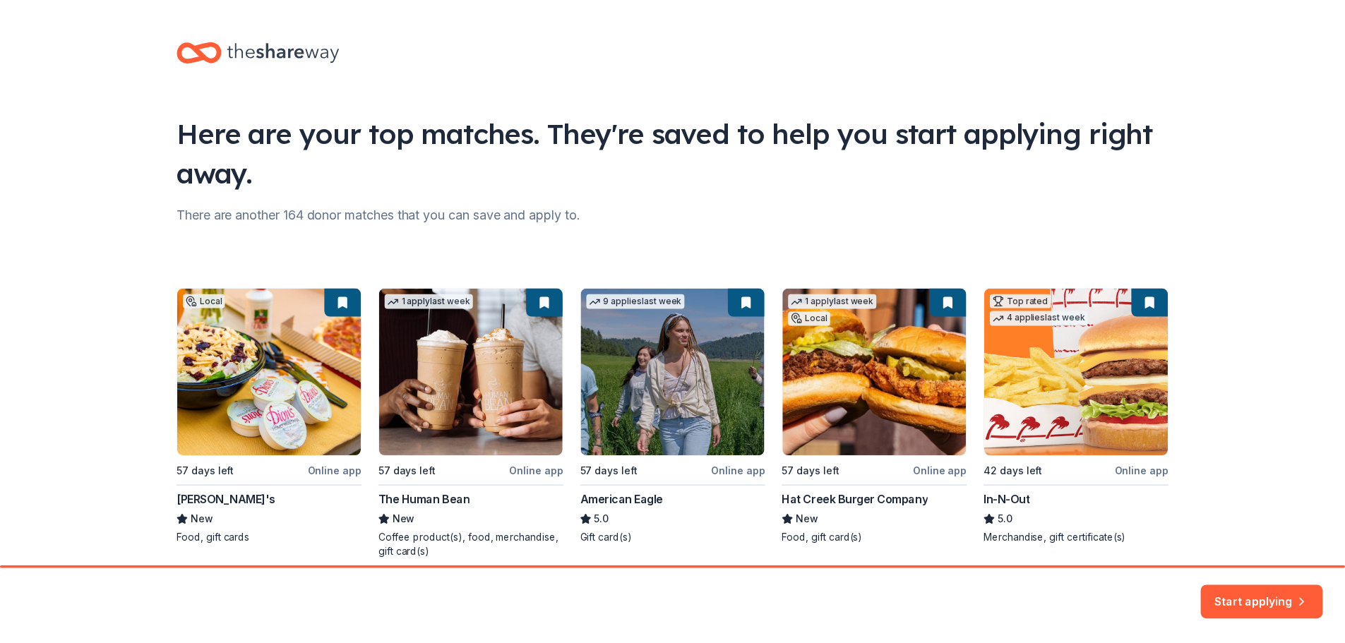
scroll to position [61, 0]
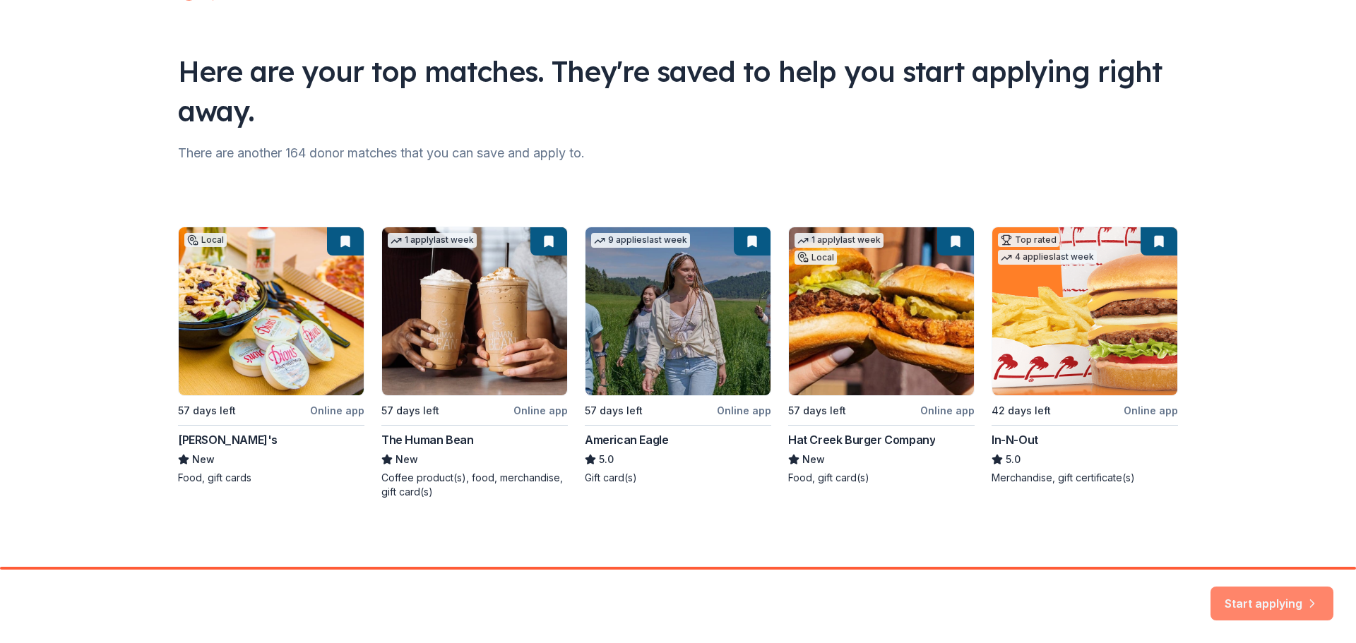
click at [1249, 595] on button "Start applying" at bounding box center [1272, 595] width 123 height 34
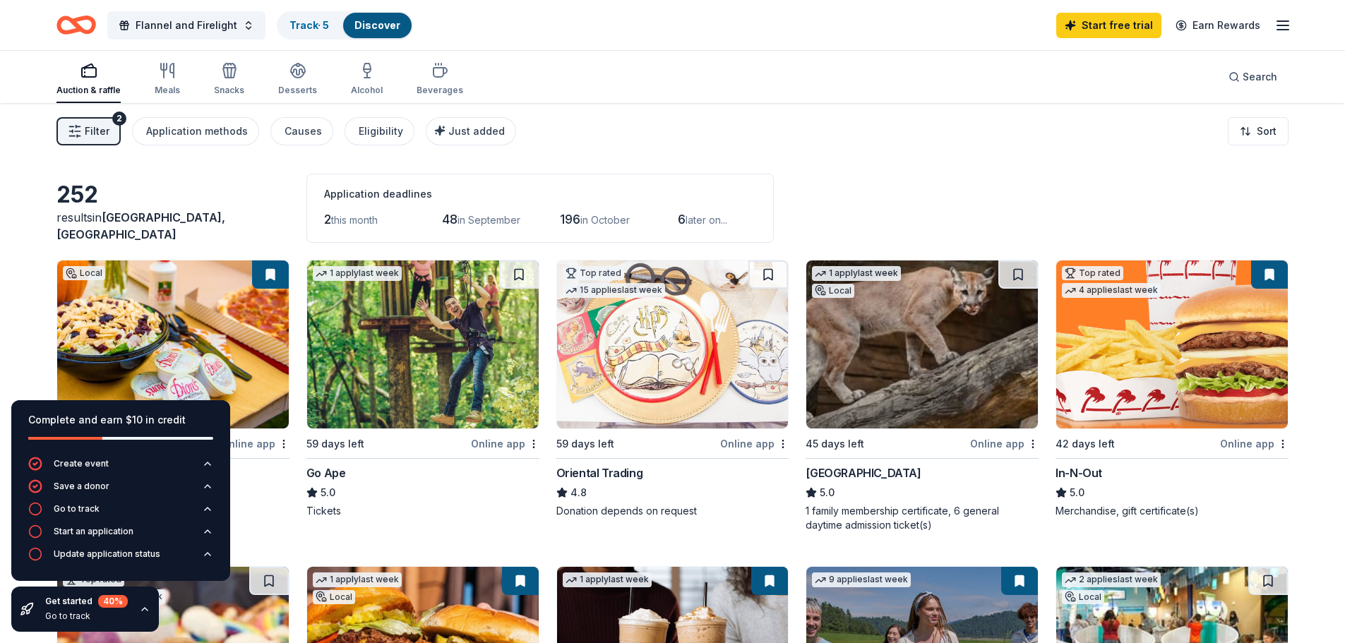
click at [1286, 25] on line "button" at bounding box center [1283, 25] width 11 height 0
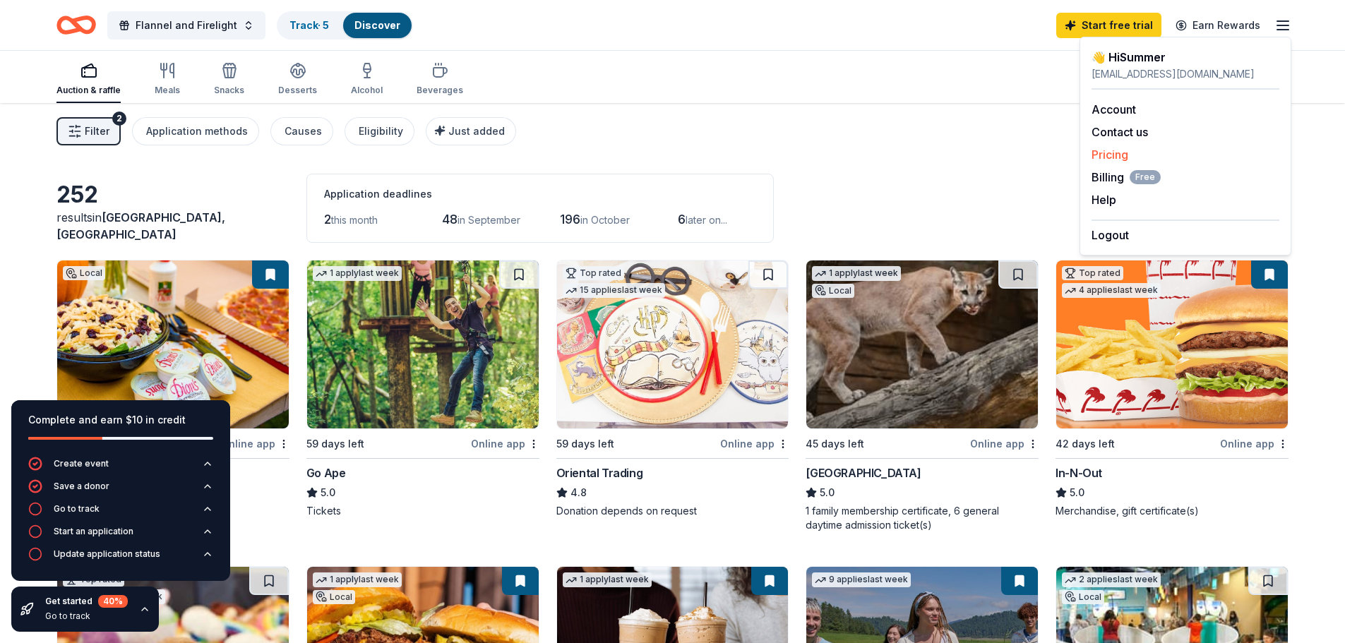
click at [1117, 150] on link "Pricing" at bounding box center [1110, 155] width 37 height 14
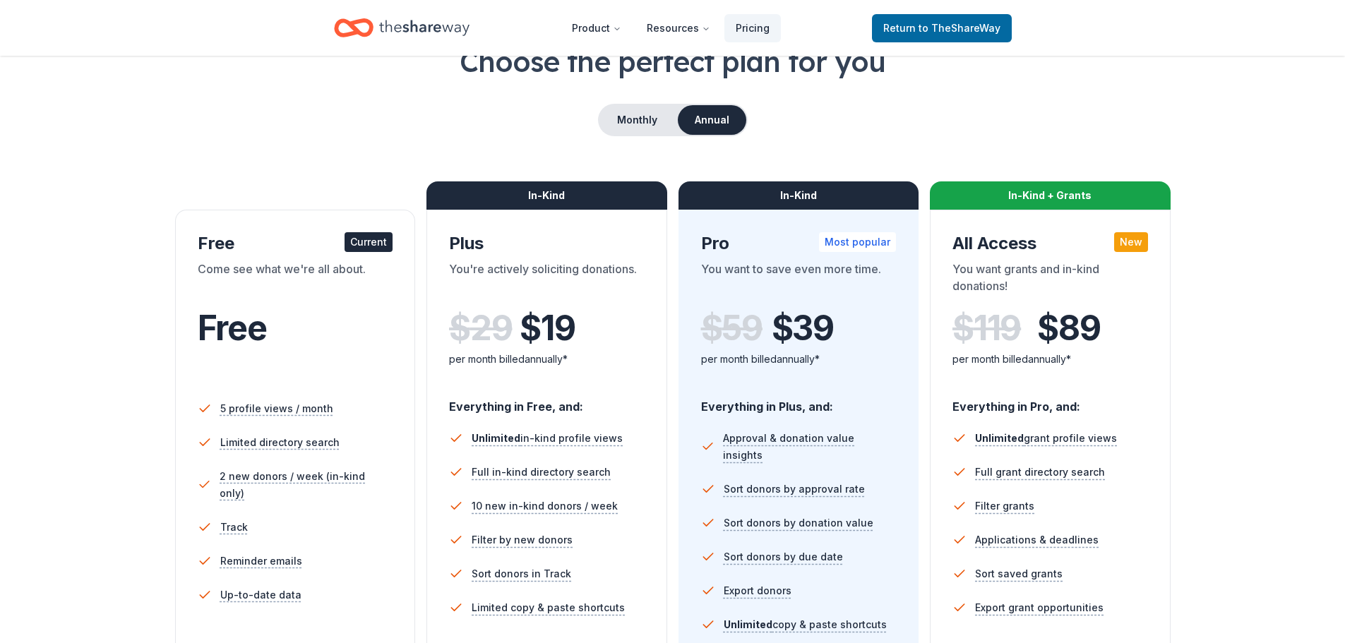
scroll to position [141, 0]
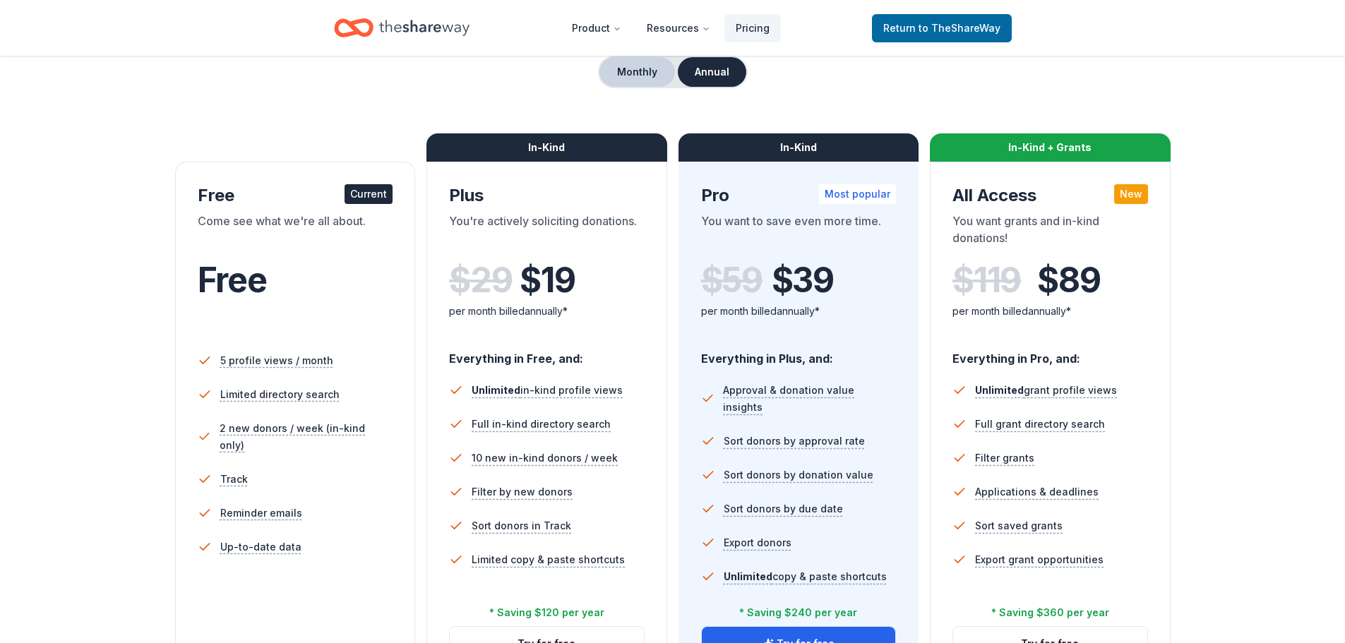
click at [629, 71] on button "Monthly" at bounding box center [638, 72] width 76 height 30
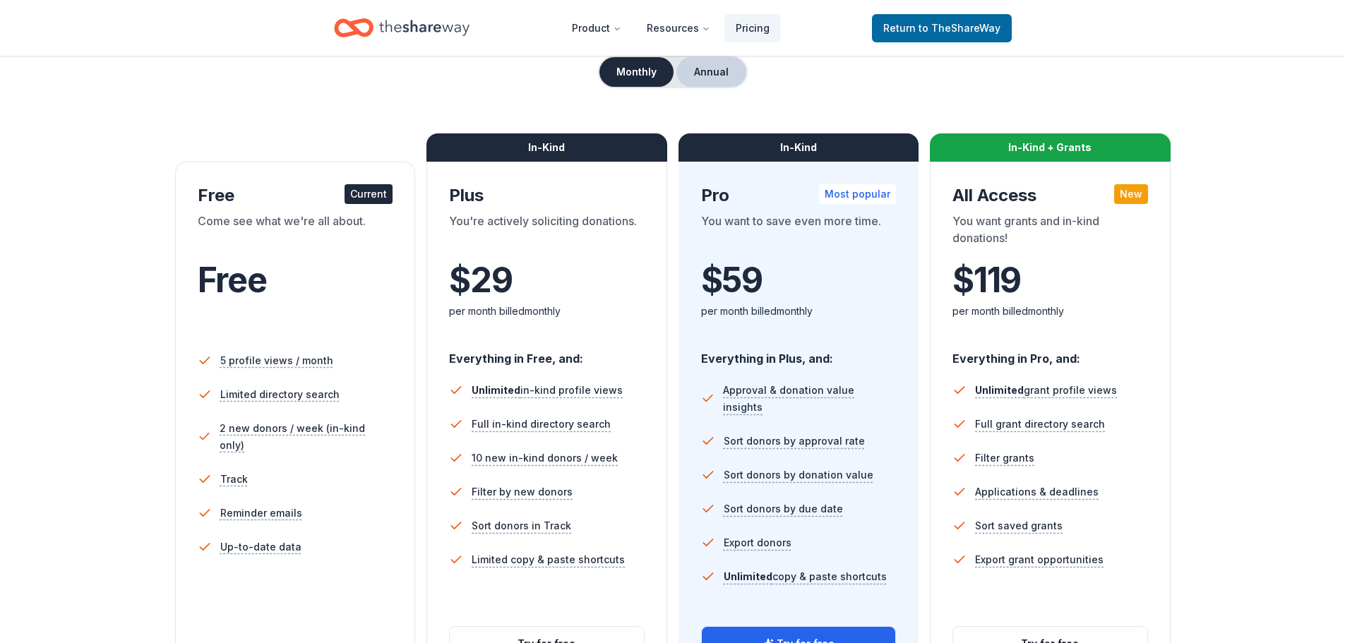
click at [709, 71] on button "Annual" at bounding box center [712, 72] width 70 height 30
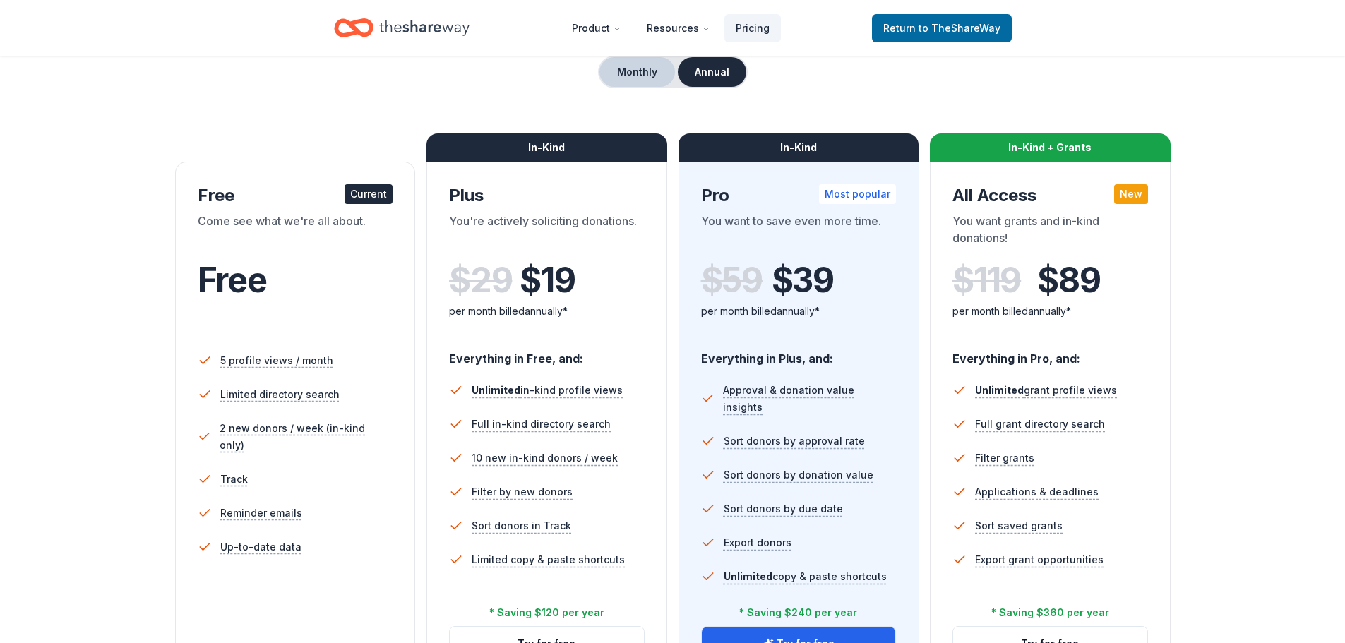
click at [626, 66] on button "Monthly" at bounding box center [638, 72] width 76 height 30
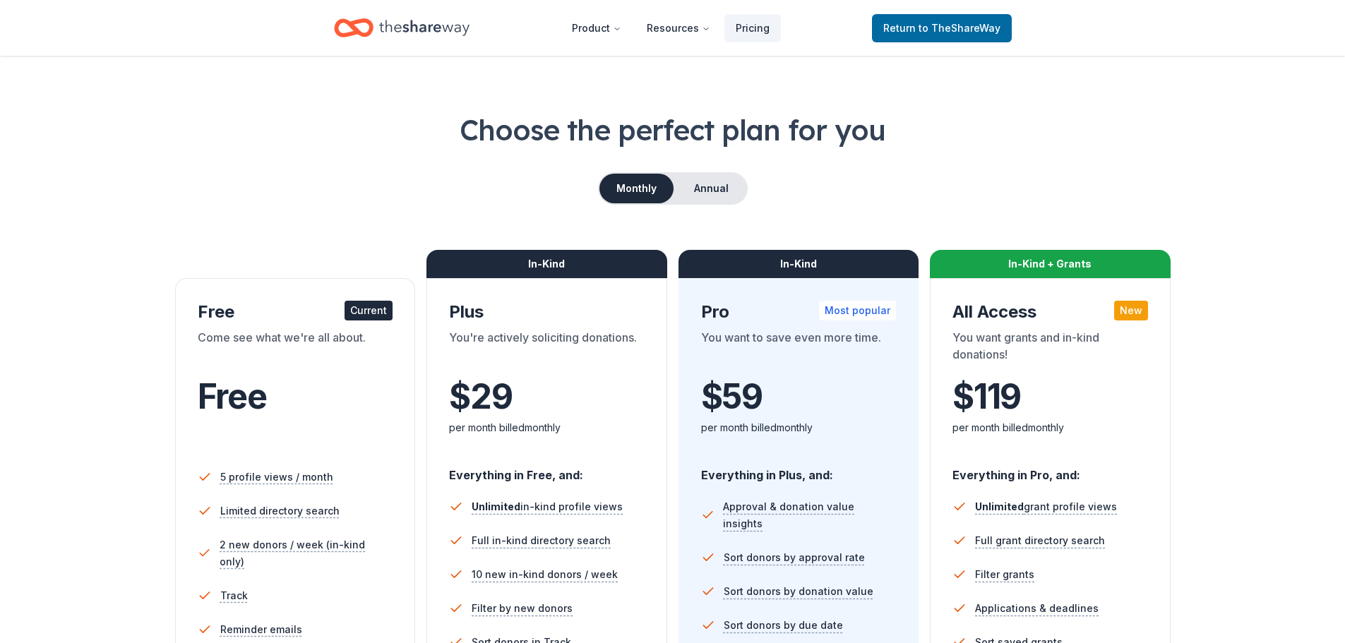
scroll to position [0, 0]
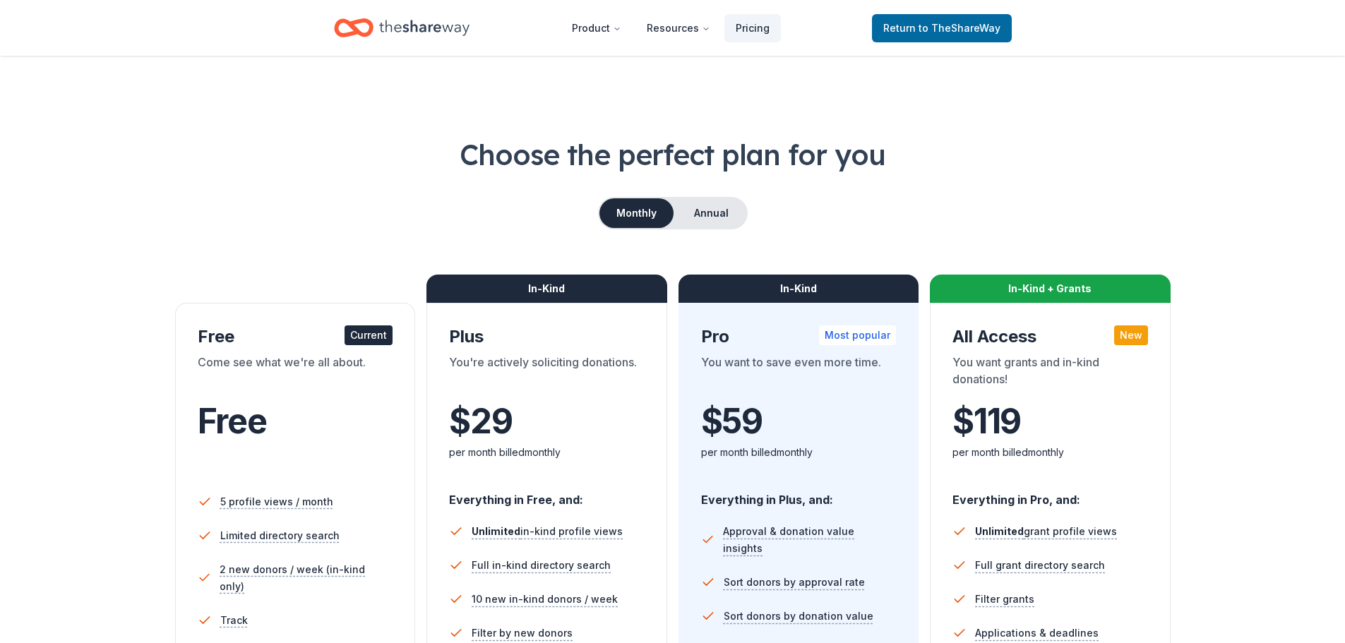
click at [702, 231] on div "Choose the perfect plan for you Monthly Annual Free Current Come see what we're…" at bounding box center [673, 480] width 1232 height 691
click at [706, 216] on button "Annual" at bounding box center [712, 213] width 70 height 30
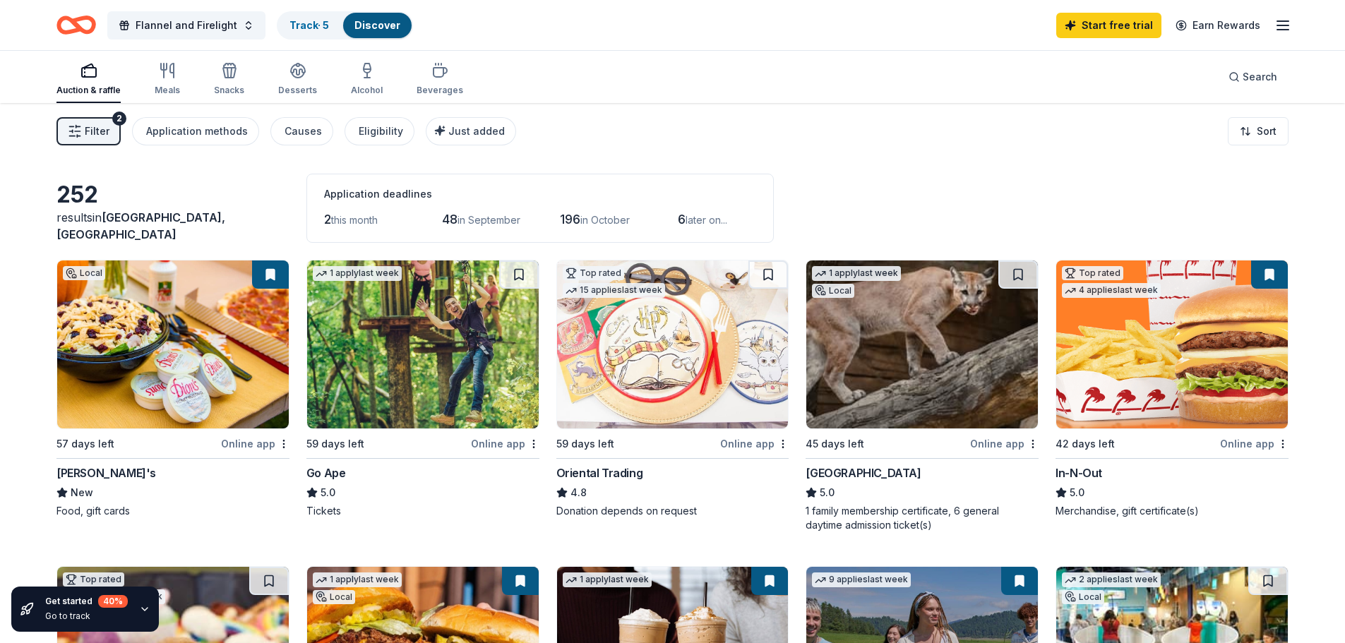
click at [158, 364] on img at bounding box center [173, 345] width 232 height 168
click at [468, 375] on img at bounding box center [423, 345] width 232 height 168
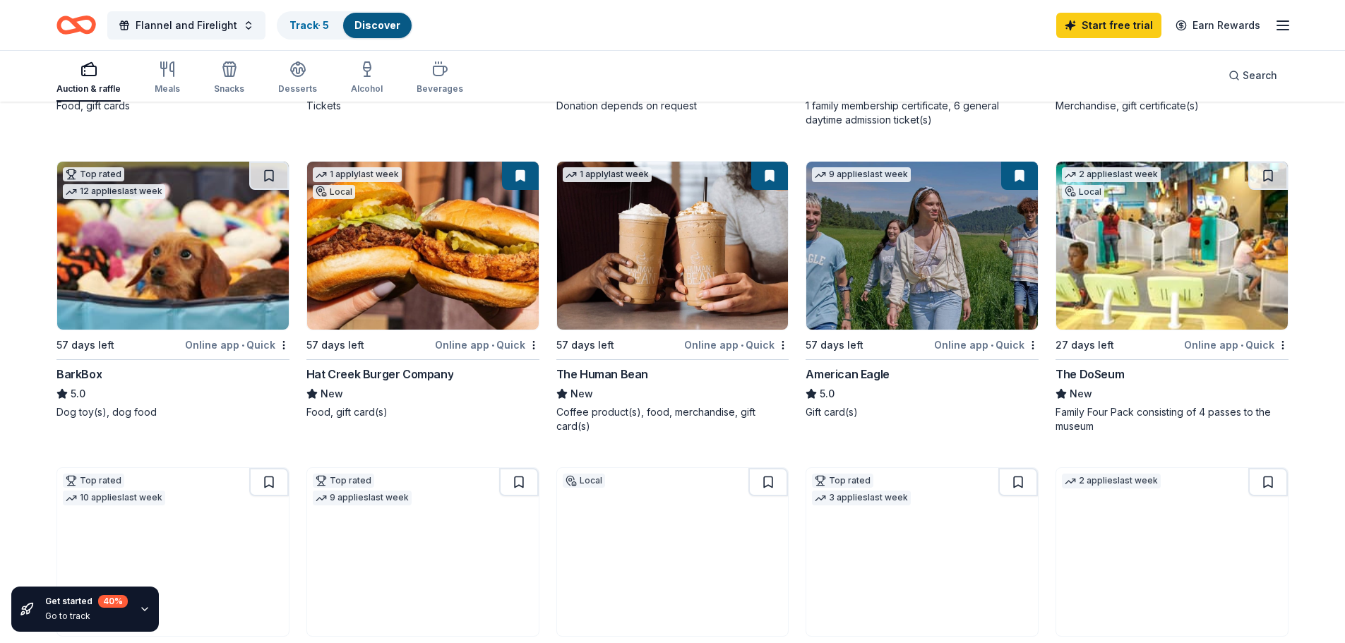
scroll to position [565, 0]
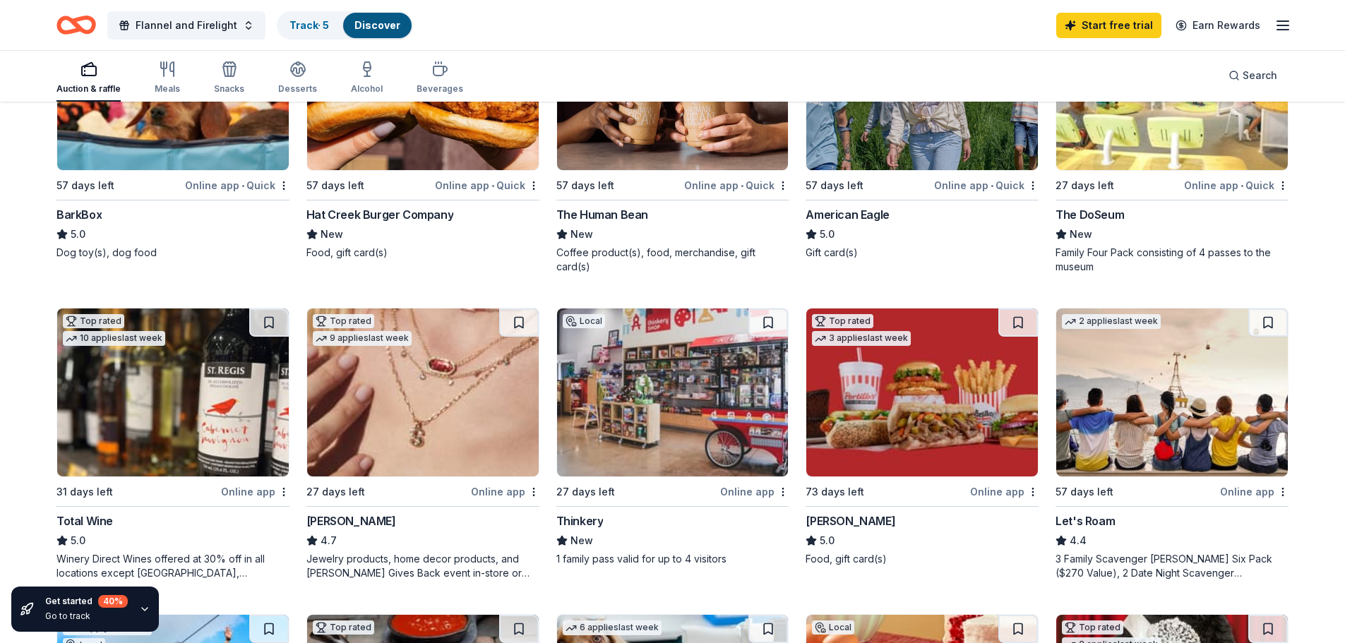
click at [920, 146] on img at bounding box center [923, 86] width 232 height 168
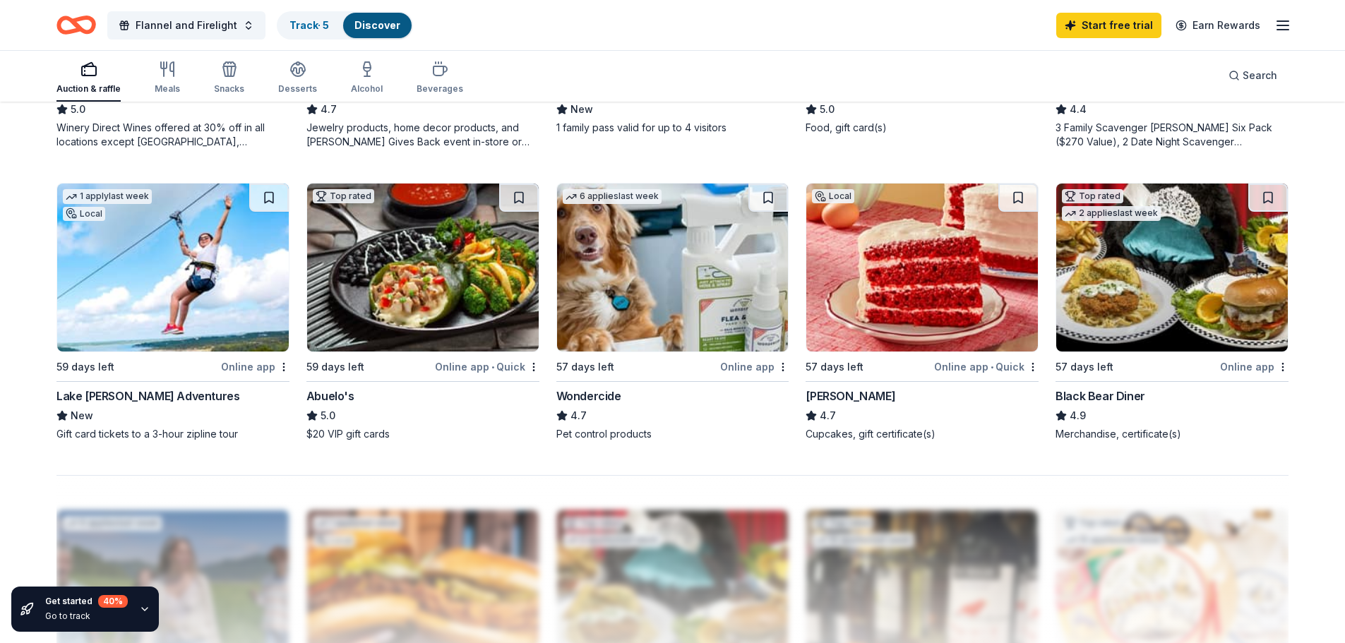
scroll to position [1059, 0]
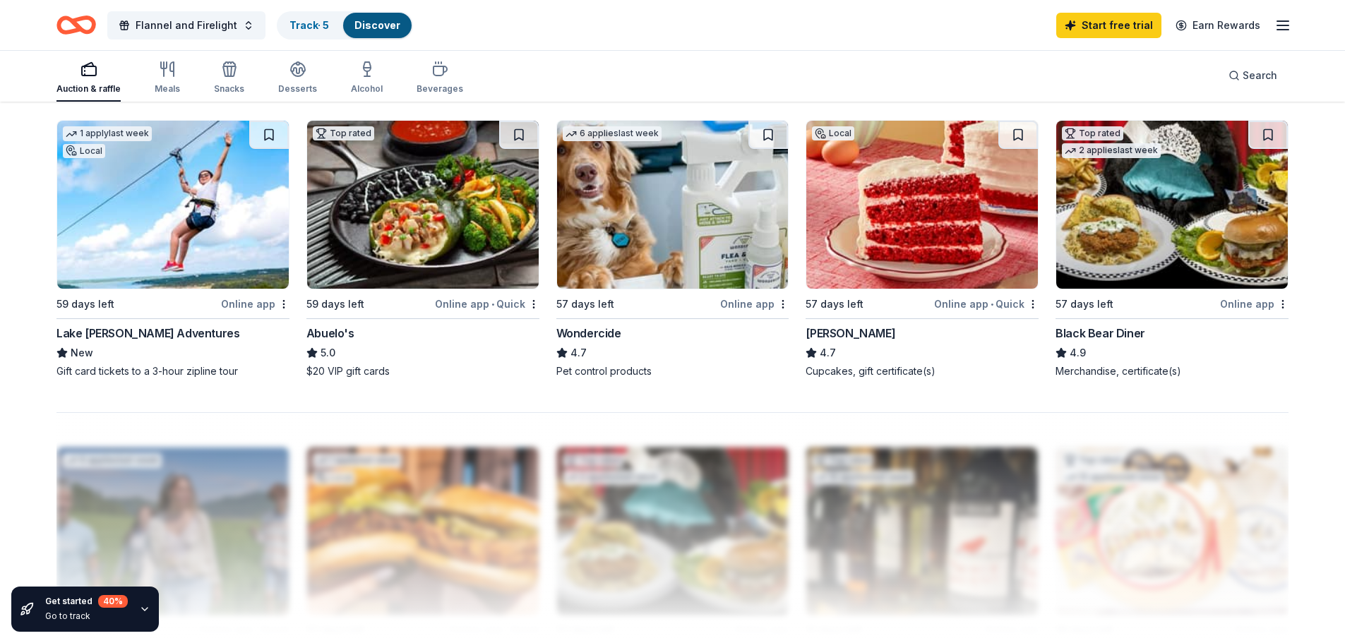
click at [670, 255] on img at bounding box center [673, 205] width 232 height 168
click at [446, 245] on img at bounding box center [423, 205] width 232 height 168
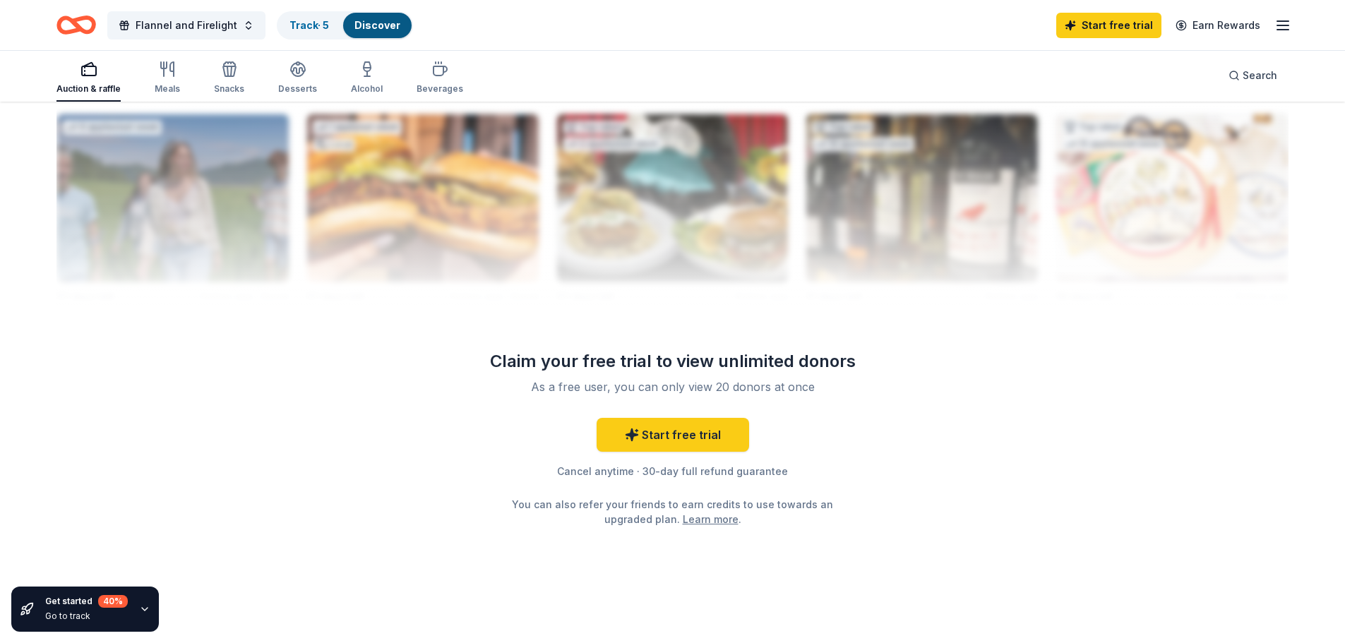
scroll to position [1395, 0]
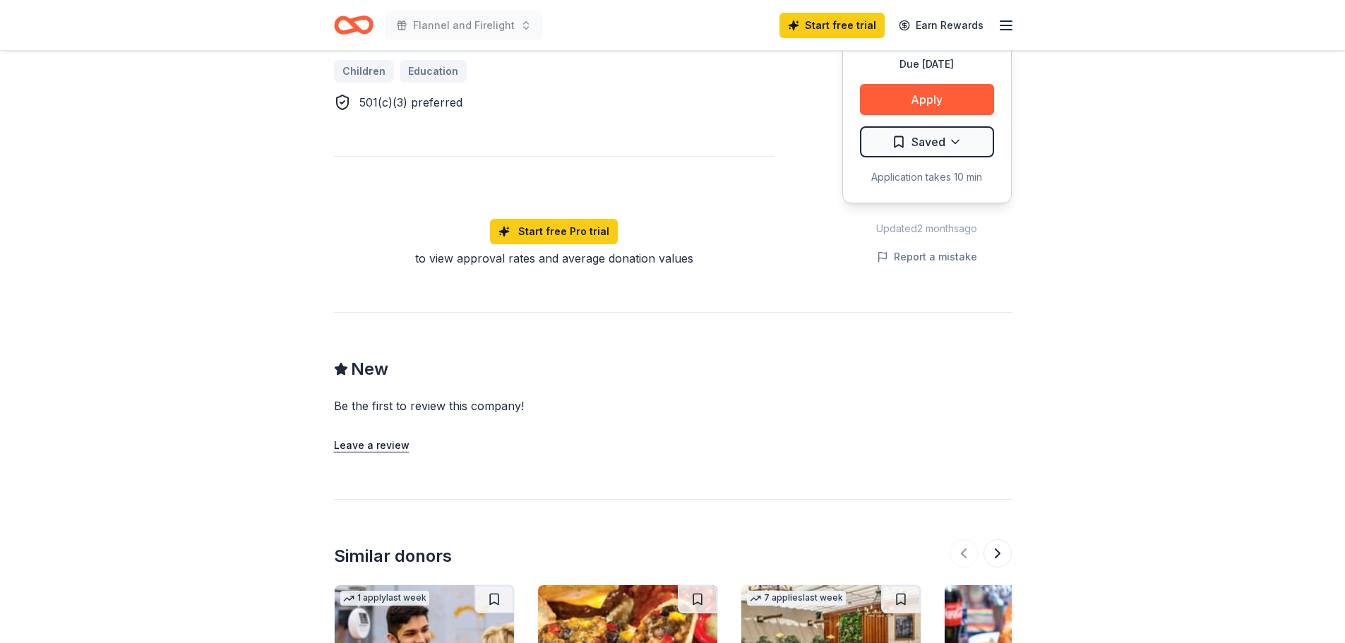
scroll to position [805, 0]
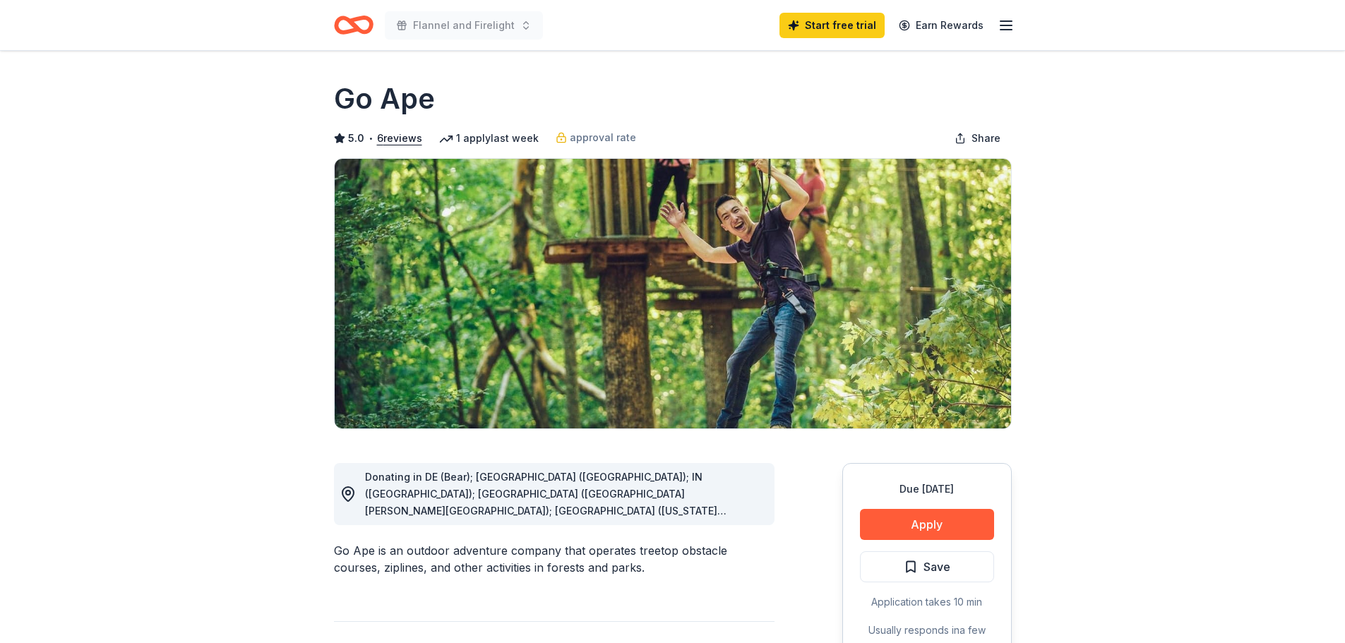
drag, startPoint x: 444, startPoint y: 97, endPoint x: 339, endPoint y: 94, distance: 104.6
click at [339, 94] on div "Go Ape" at bounding box center [673, 99] width 678 height 40
click at [420, 105] on h1 "Go Ape" at bounding box center [384, 99] width 101 height 40
drag, startPoint x: 432, startPoint y: 105, endPoint x: 367, endPoint y: 101, distance: 65.1
click at [367, 101] on h1 "Go Ape" at bounding box center [384, 99] width 101 height 40
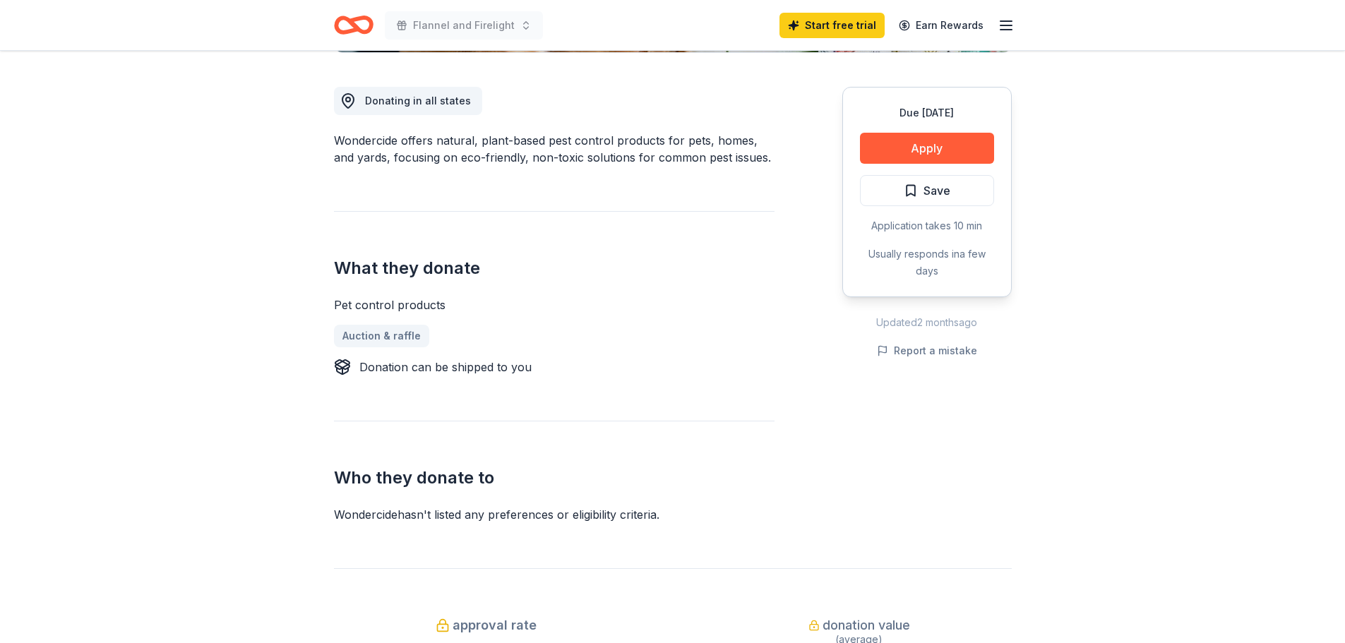
scroll to position [494, 0]
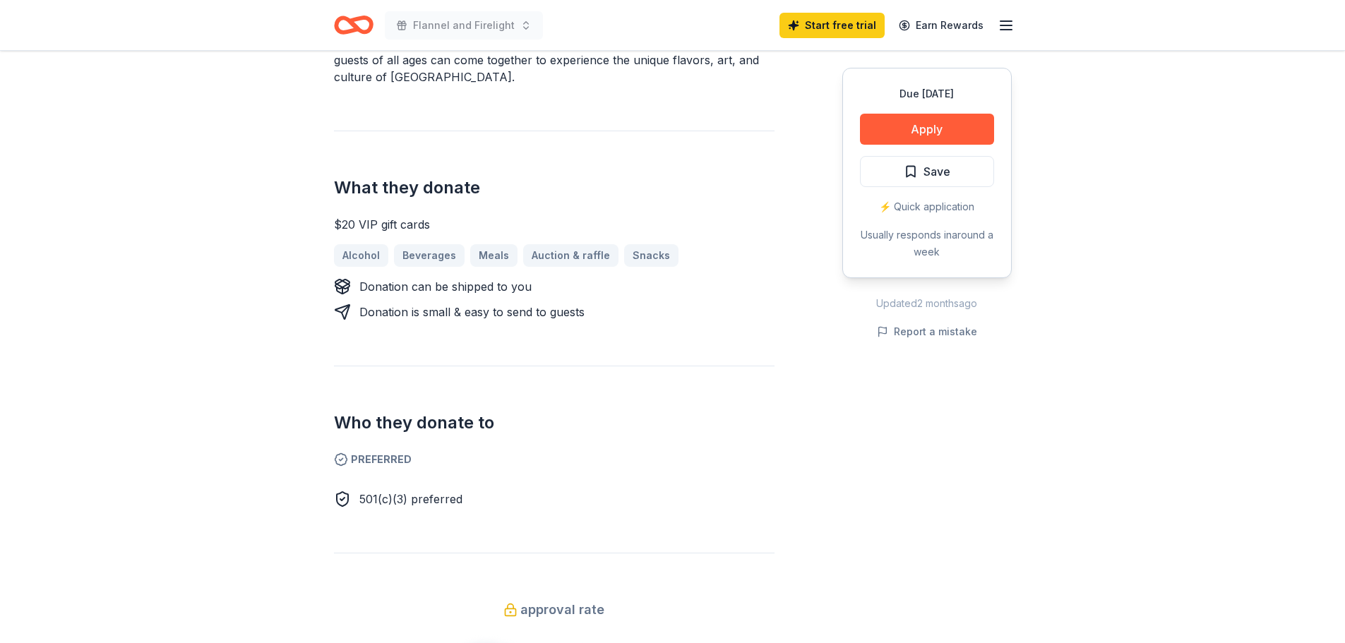
scroll to position [565, 0]
